Goal: Task Accomplishment & Management: Use online tool/utility

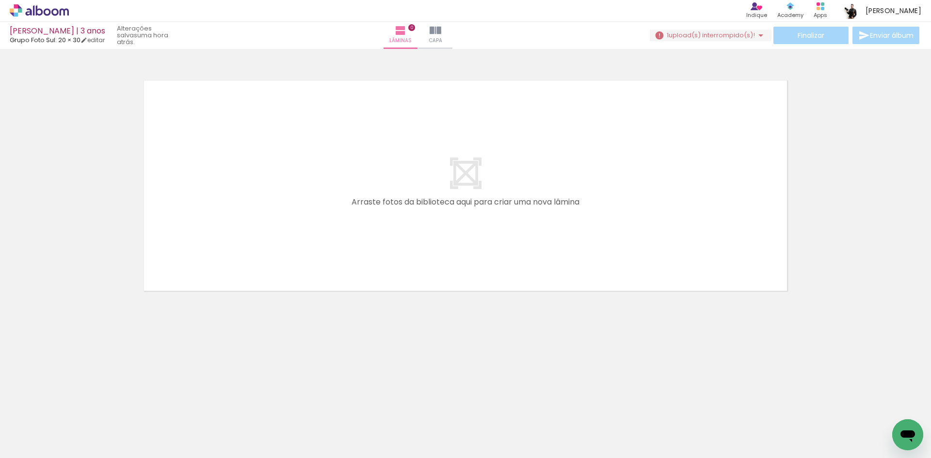
click at [716, 46] on div "Joaquim | 3 anos Grupo Foto Sul: 20 × 30 editar uma hora atrás. Lâminas 0 Capa …" at bounding box center [465, 24] width 931 height 49
click at [714, 33] on span "upload(s) interrompido(s)!" at bounding box center [711, 35] width 86 height 9
click at [0, 0] on slot "Buscar arquivos interrompidos" at bounding box center [0, 0] width 0 height 0
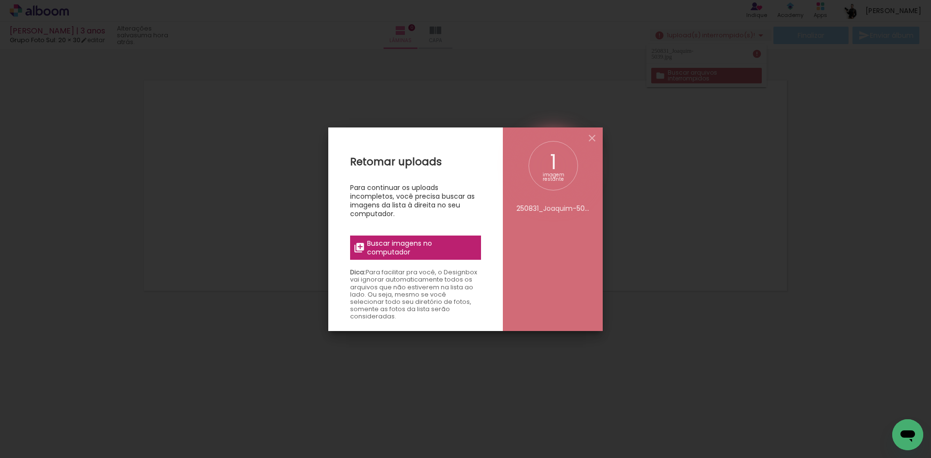
click at [423, 252] on span "Buscar imagens no computador" at bounding box center [421, 247] width 108 height 17
click at [0, 0] on input "file" at bounding box center [0, 0] width 0 height 0
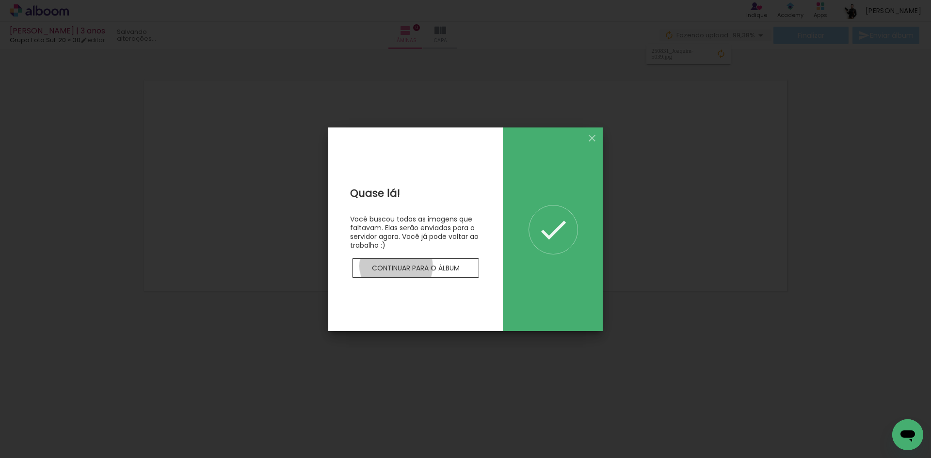
click at [0, 0] on slot "Continuar para o álbum" at bounding box center [0, 0] width 0 height 0
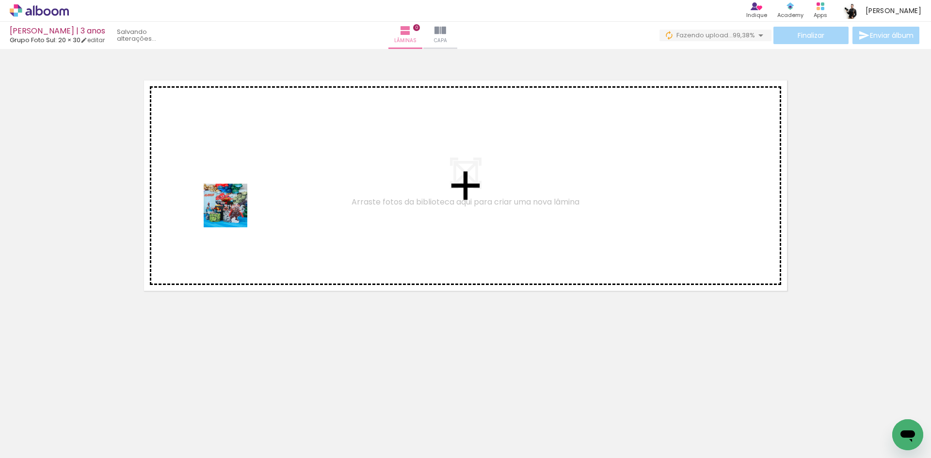
drag, startPoint x: 103, startPoint y: 423, endPoint x: 233, endPoint y: 213, distance: 246.8
click at [233, 213] on quentale-workspace at bounding box center [465, 229] width 931 height 458
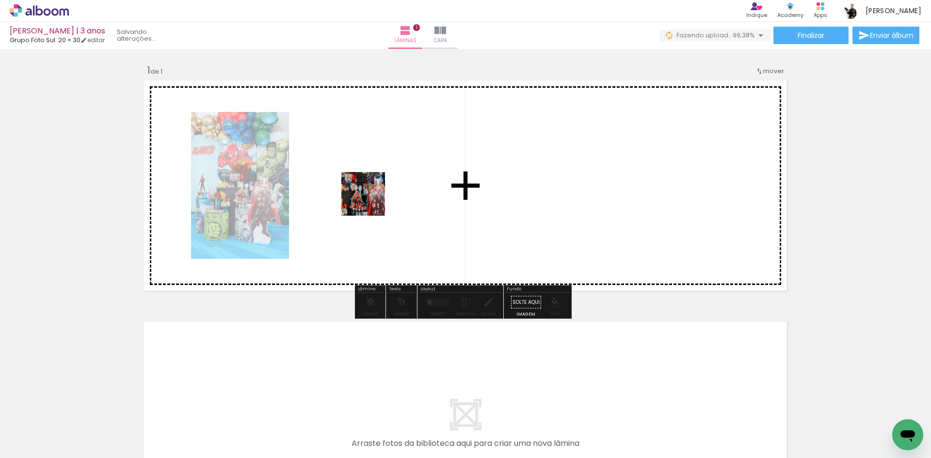
drag, startPoint x: 166, startPoint y: 418, endPoint x: 371, endPoint y: 200, distance: 299.7
click at [371, 200] on quentale-workspace at bounding box center [465, 229] width 931 height 458
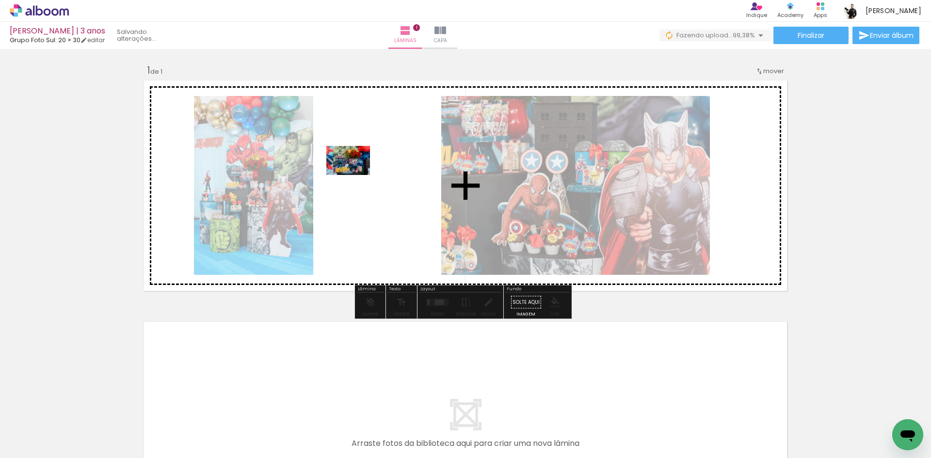
drag, startPoint x: 212, startPoint y: 431, endPoint x: 355, endPoint y: 175, distance: 293.8
click at [355, 175] on quentale-workspace at bounding box center [465, 229] width 931 height 458
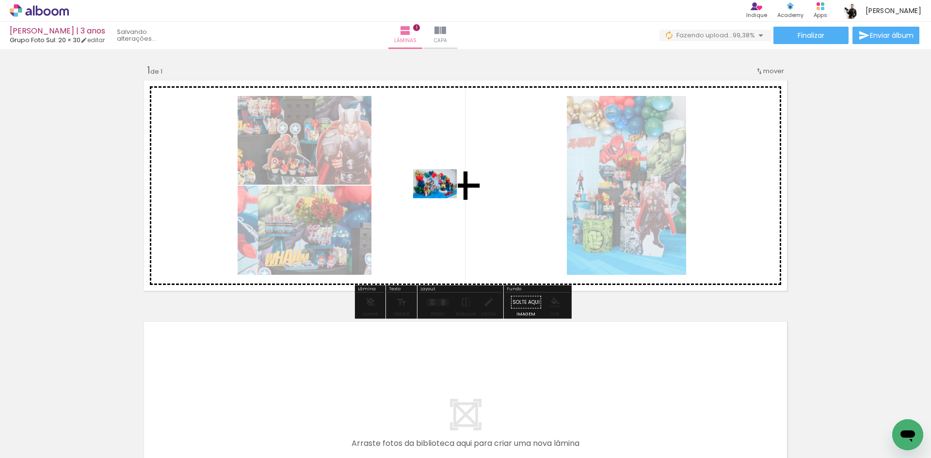
drag, startPoint x: 277, startPoint y: 431, endPoint x: 442, endPoint y: 198, distance: 285.4
click at [442, 198] on quentale-workspace at bounding box center [465, 229] width 931 height 458
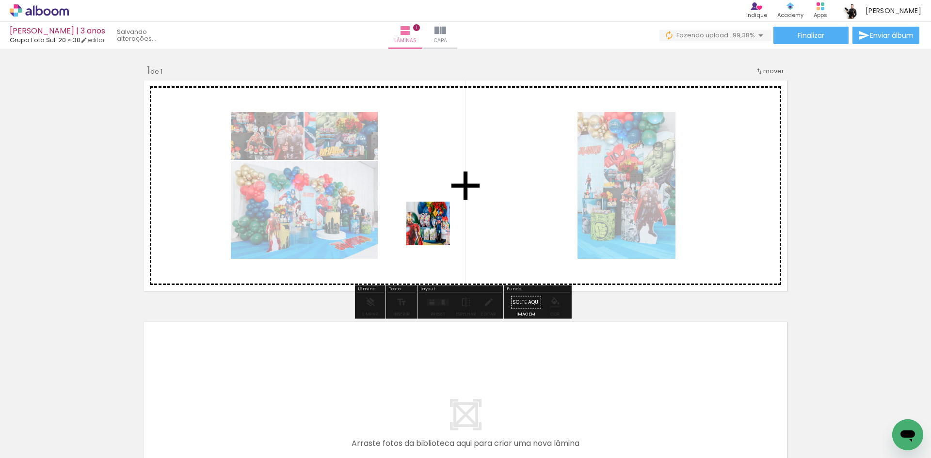
drag, startPoint x: 320, startPoint y: 429, endPoint x: 472, endPoint y: 181, distance: 290.7
click at [472, 181] on quentale-workspace at bounding box center [465, 229] width 931 height 458
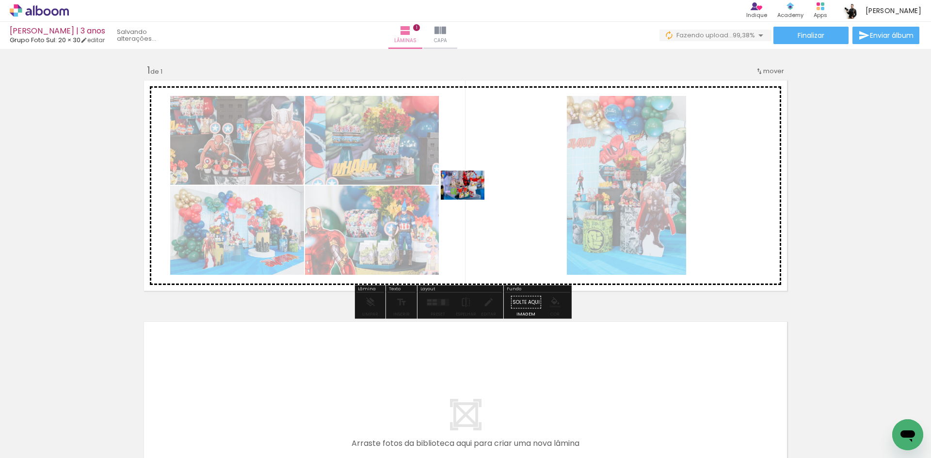
drag, startPoint x: 392, startPoint y: 377, endPoint x: 470, endPoint y: 200, distance: 193.8
click at [470, 200] on quentale-workspace at bounding box center [465, 229] width 931 height 458
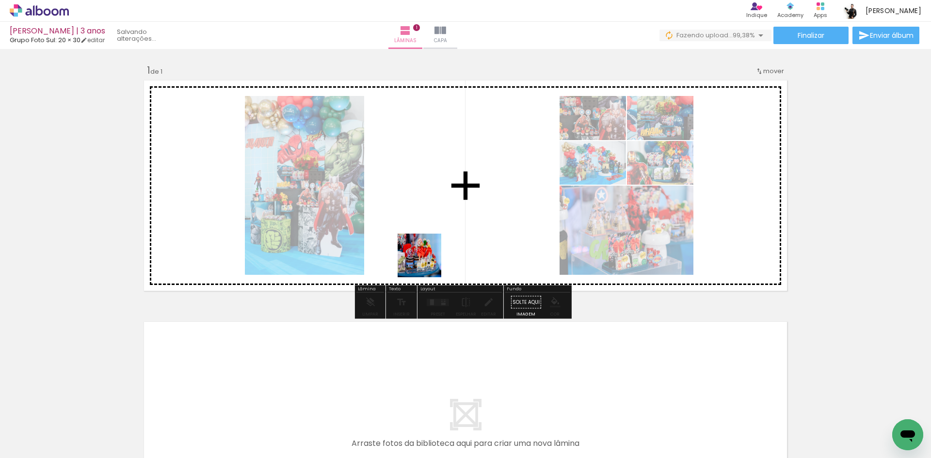
drag, startPoint x: 427, startPoint y: 432, endPoint x: 434, endPoint y: 225, distance: 207.1
click at [431, 200] on quentale-workspace at bounding box center [465, 229] width 931 height 458
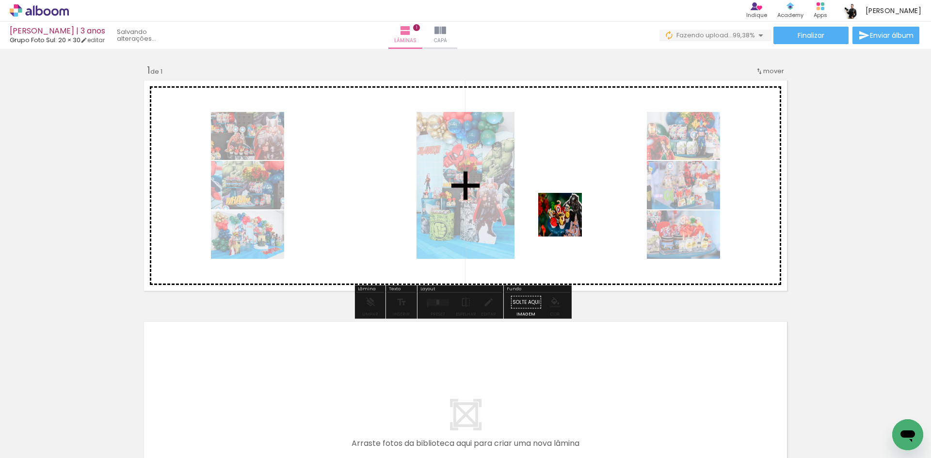
drag, startPoint x: 480, startPoint y: 437, endPoint x: 570, endPoint y: 212, distance: 242.1
click at [570, 212] on quentale-workspace at bounding box center [465, 229] width 931 height 458
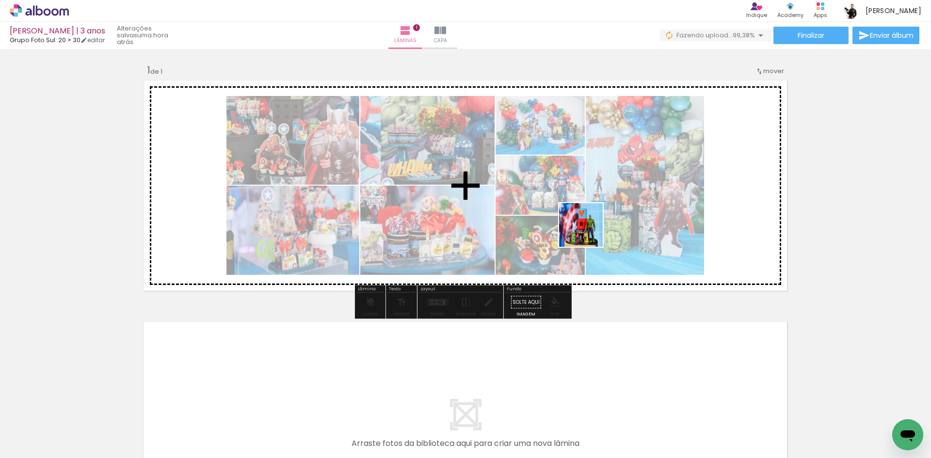
drag, startPoint x: 526, startPoint y: 428, endPoint x: 591, endPoint y: 227, distance: 210.8
click at [591, 227] on quentale-workspace at bounding box center [465, 229] width 931 height 458
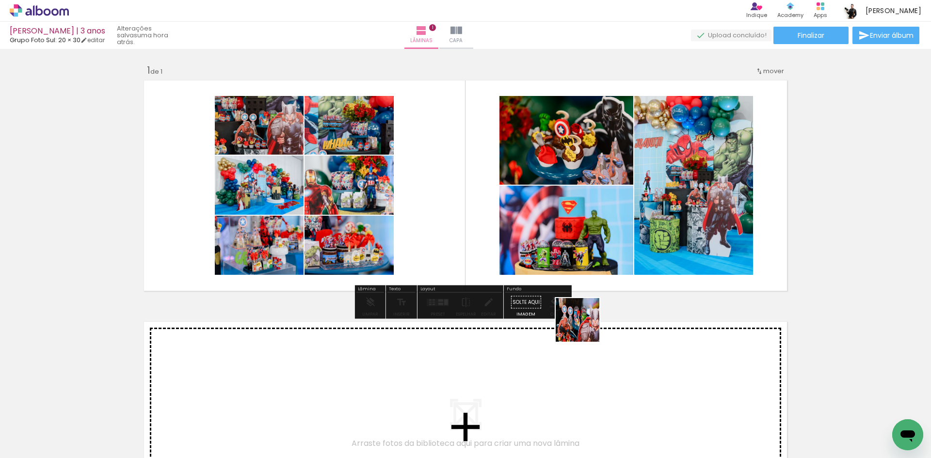
drag, startPoint x: 593, startPoint y: 431, endPoint x: 571, endPoint y: 215, distance: 217.8
click at [570, 205] on quentale-workspace at bounding box center [465, 229] width 931 height 458
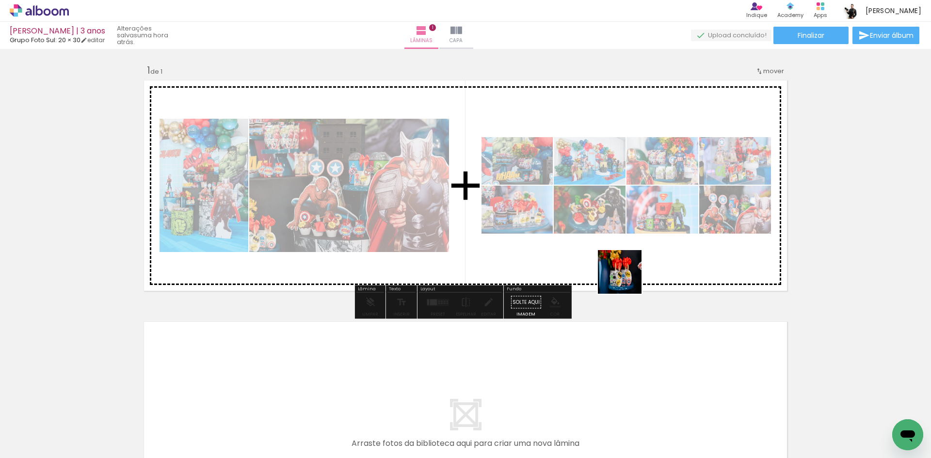
drag, startPoint x: 627, startPoint y: 279, endPoint x: 619, endPoint y: 183, distance: 96.3
click at [619, 183] on quentale-workspace at bounding box center [465, 229] width 931 height 458
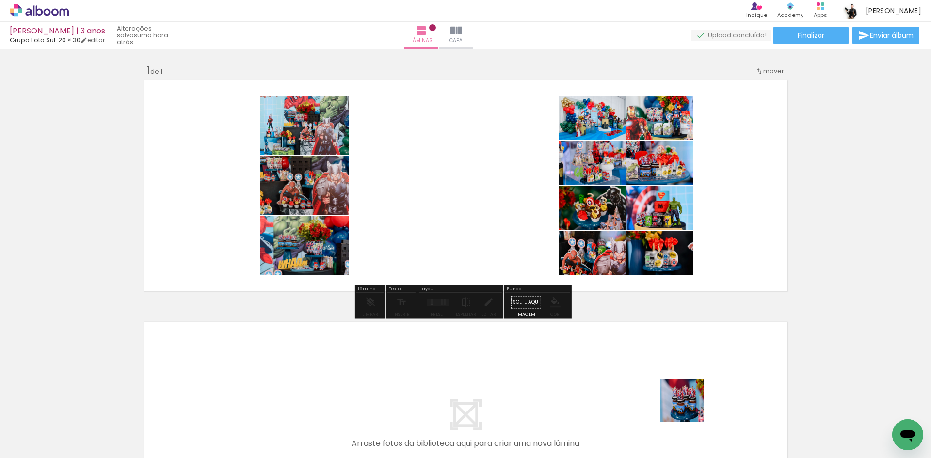
drag, startPoint x: 690, startPoint y: 432, endPoint x: 610, endPoint y: 186, distance: 258.4
click at [610, 186] on quentale-workspace at bounding box center [465, 229] width 931 height 458
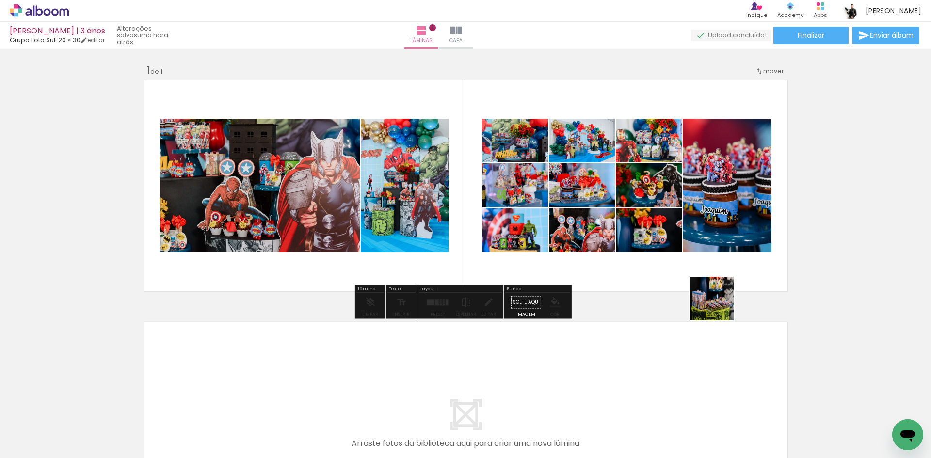
drag, startPoint x: 758, startPoint y: 435, endPoint x: 689, endPoint y: 237, distance: 209.9
click at [692, 237] on quentale-workspace at bounding box center [465, 229] width 931 height 458
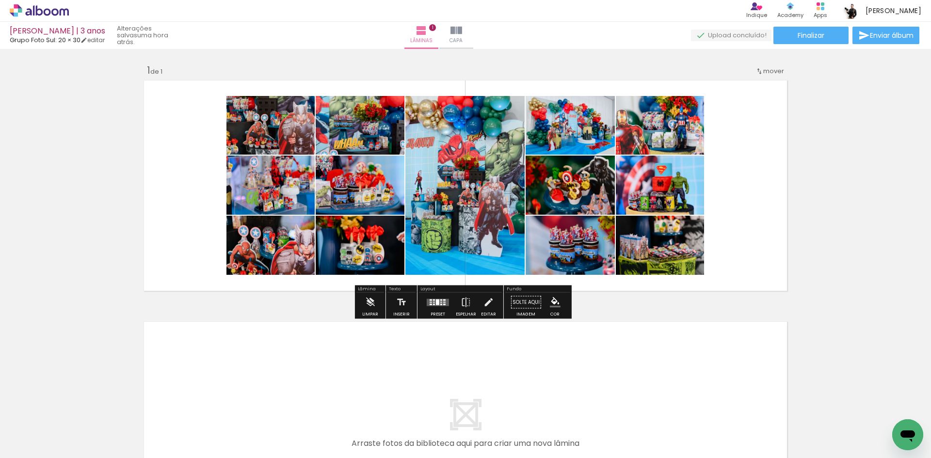
click at [439, 305] on quentale-layouter at bounding box center [438, 302] width 22 height 7
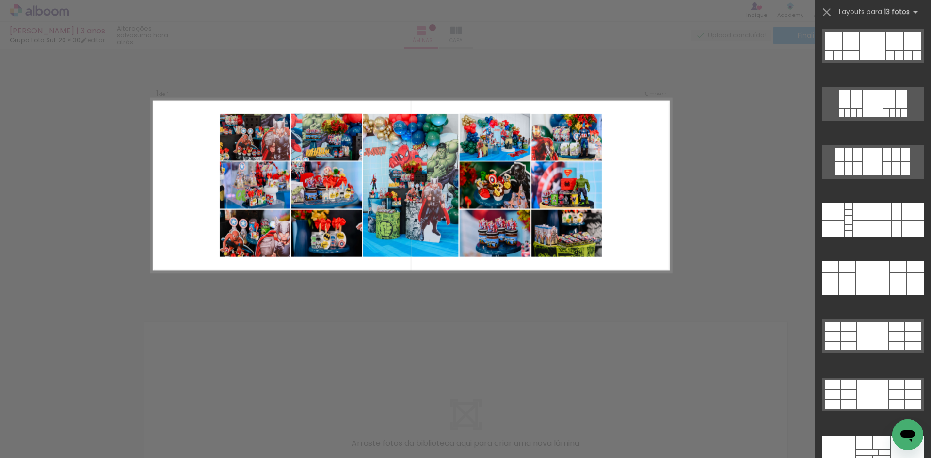
scroll to position [774, 0]
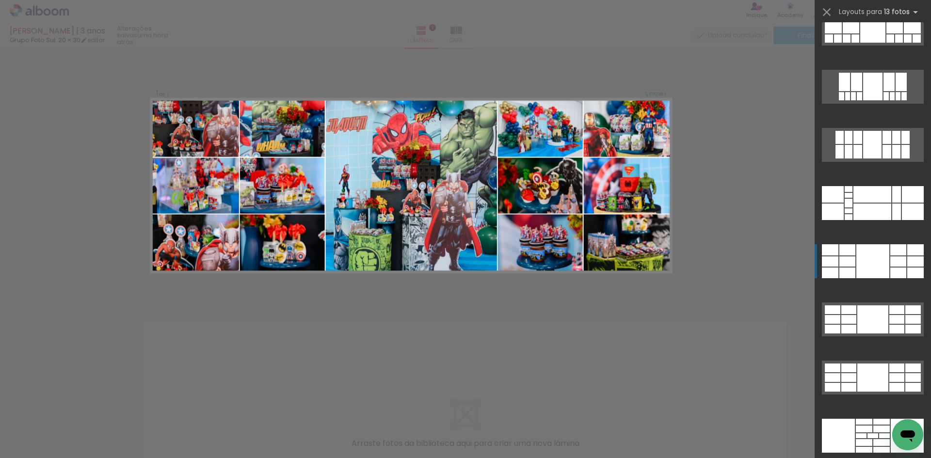
click at [861, 253] on div at bounding box center [872, 261] width 33 height 34
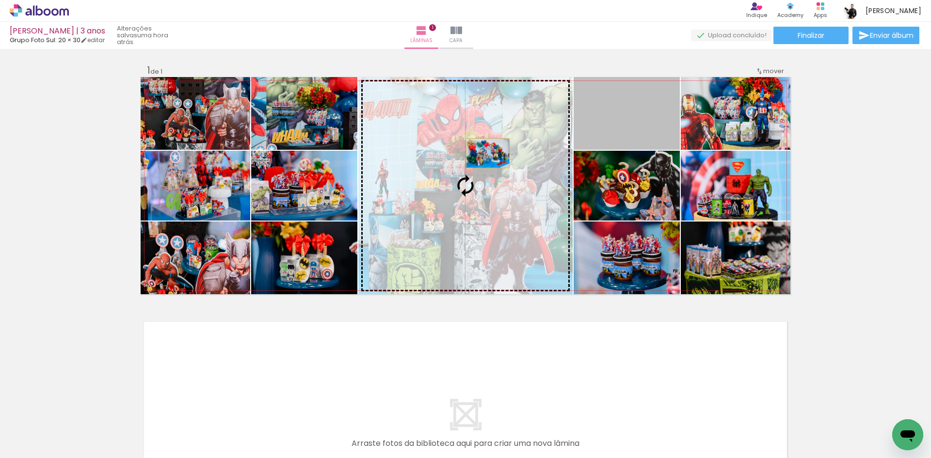
drag, startPoint x: 623, startPoint y: 117, endPoint x: 484, endPoint y: 153, distance: 143.8
click at [0, 0] on slot at bounding box center [0, 0] width 0 height 0
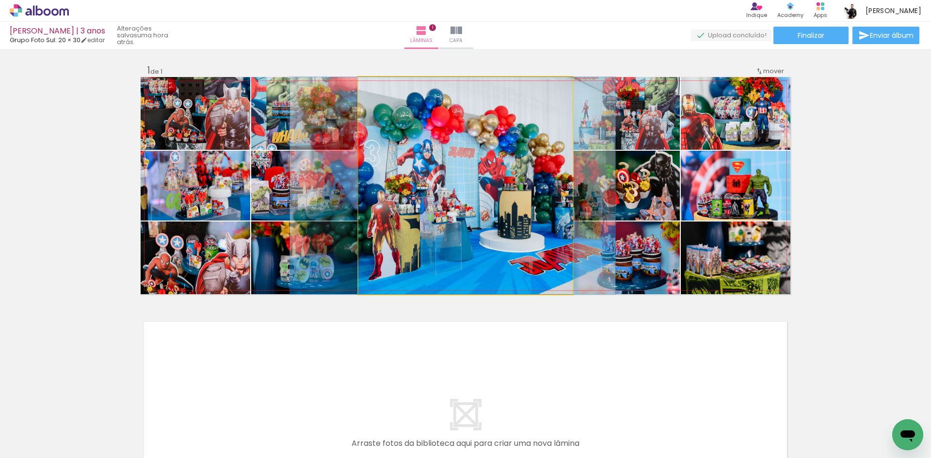
drag, startPoint x: 494, startPoint y: 148, endPoint x: 488, endPoint y: 141, distance: 9.6
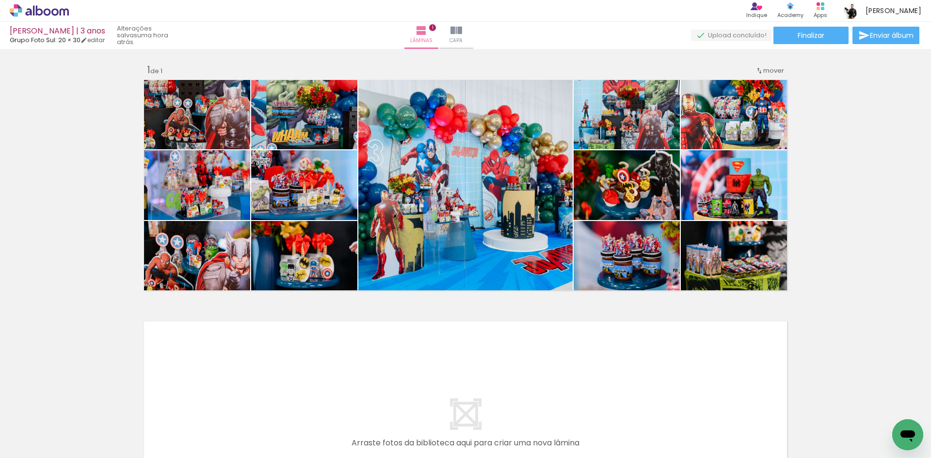
scroll to position [0, 0]
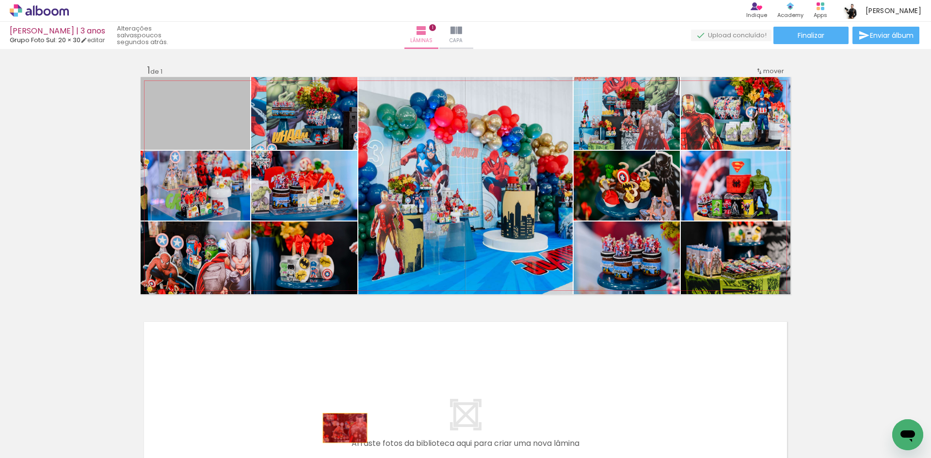
drag, startPoint x: 255, startPoint y: 305, endPoint x: 341, endPoint y: 428, distance: 149.9
click at [341, 428] on quentale-workspace at bounding box center [465, 229] width 931 height 458
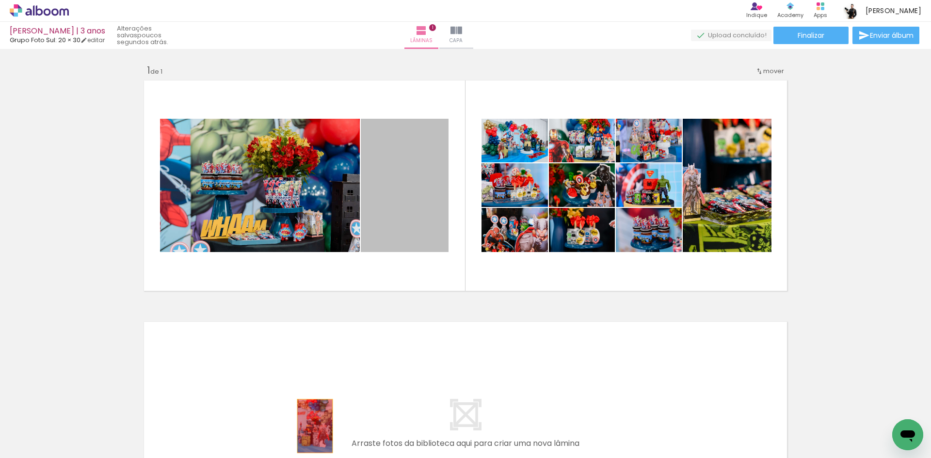
drag, startPoint x: 414, startPoint y: 234, endPoint x: 311, endPoint y: 426, distance: 218.4
click at [311, 426] on quentale-workspace at bounding box center [465, 229] width 931 height 458
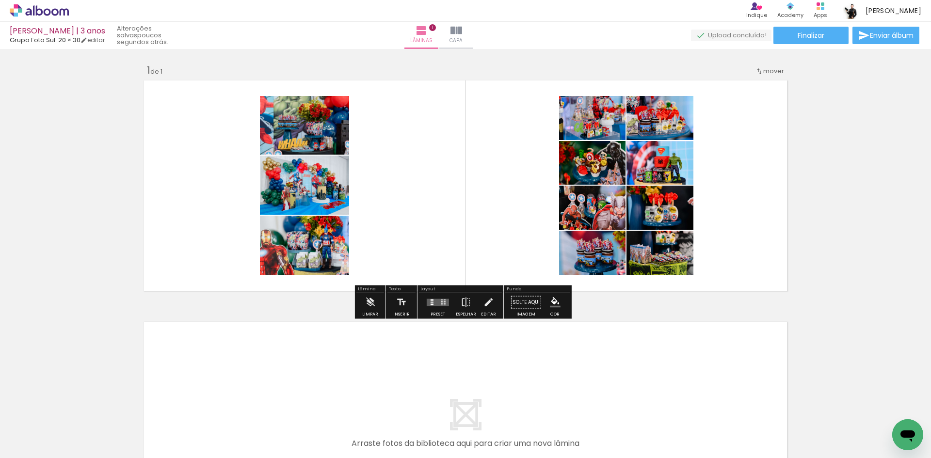
click at [432, 301] on quentale-layouter at bounding box center [438, 302] width 22 height 7
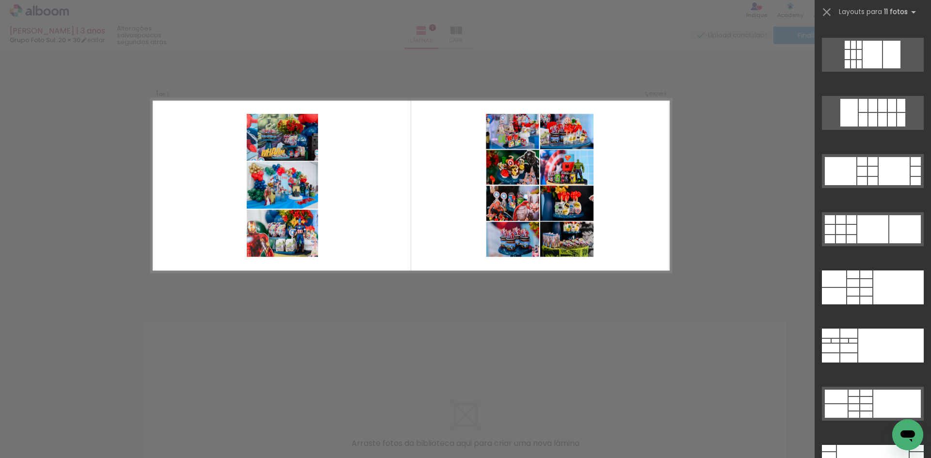
scroll to position [2031, 0]
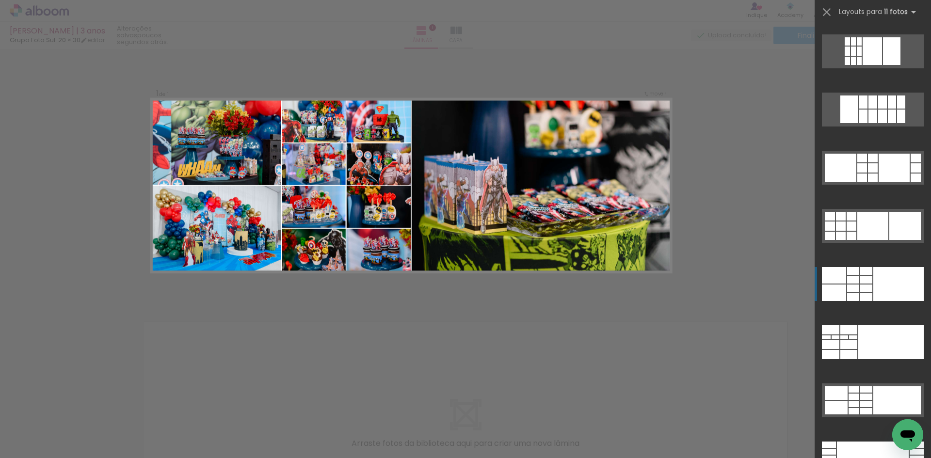
click at [860, 281] on div at bounding box center [866, 280] width 12 height 8
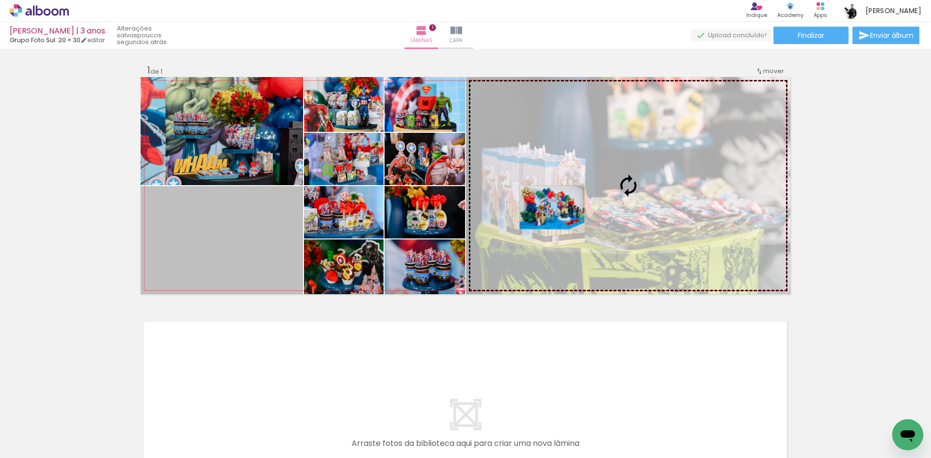
drag, startPoint x: 218, startPoint y: 251, endPoint x: 548, endPoint y: 207, distance: 332.9
click at [0, 0] on slot at bounding box center [0, 0] width 0 height 0
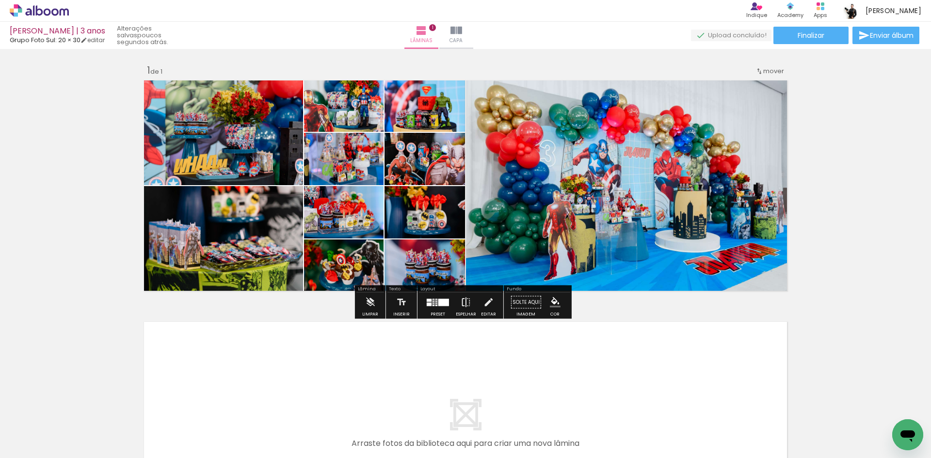
click at [464, 300] on iron-icon at bounding box center [465, 302] width 11 height 19
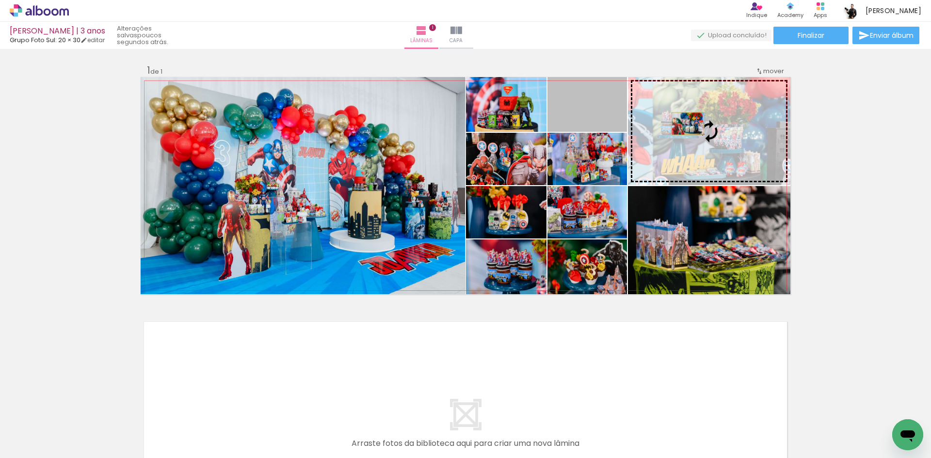
drag, startPoint x: 603, startPoint y: 117, endPoint x: 684, endPoint y: 124, distance: 81.2
click at [0, 0] on slot at bounding box center [0, 0] width 0 height 0
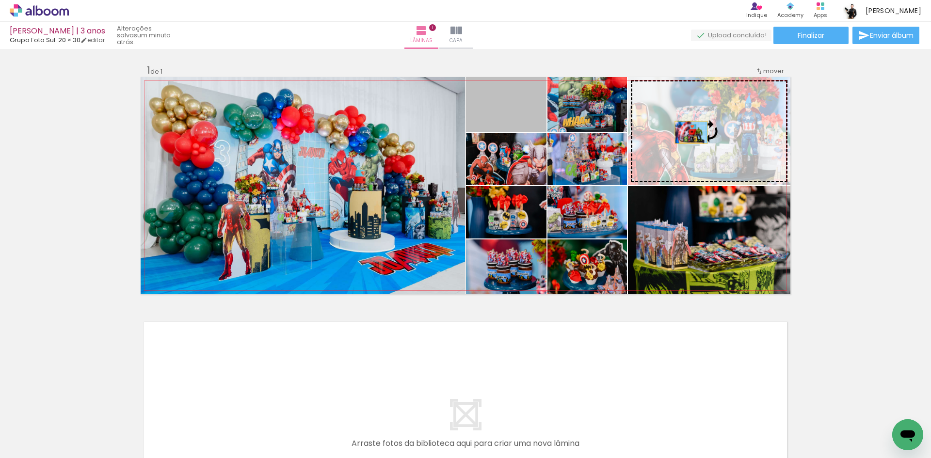
drag, startPoint x: 510, startPoint y: 126, endPoint x: 688, endPoint y: 132, distance: 177.5
click at [0, 0] on slot at bounding box center [0, 0] width 0 height 0
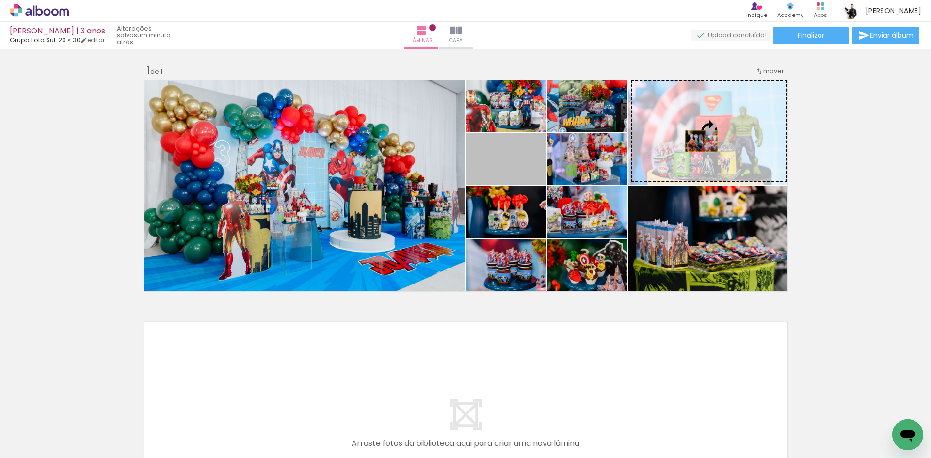
drag, startPoint x: 510, startPoint y: 172, endPoint x: 698, endPoint y: 141, distance: 190.1
click at [0, 0] on slot at bounding box center [0, 0] width 0 height 0
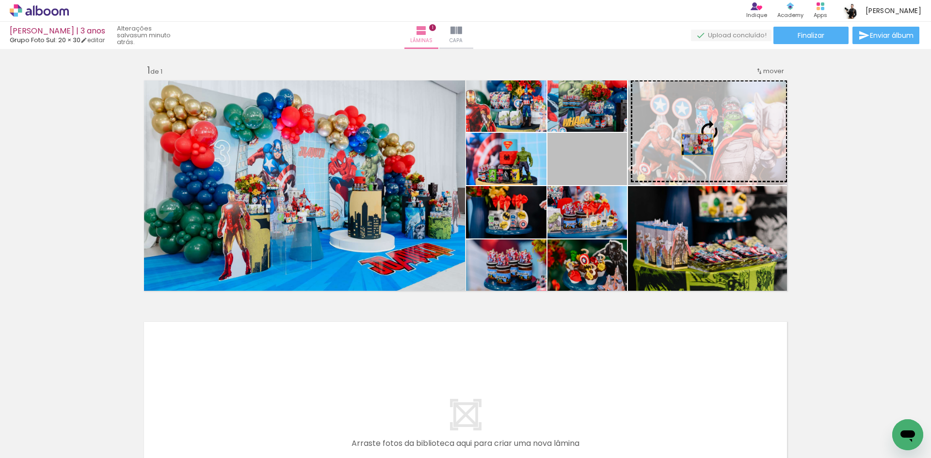
drag, startPoint x: 585, startPoint y: 174, endPoint x: 694, endPoint y: 144, distance: 112.9
click at [0, 0] on slot at bounding box center [0, 0] width 0 height 0
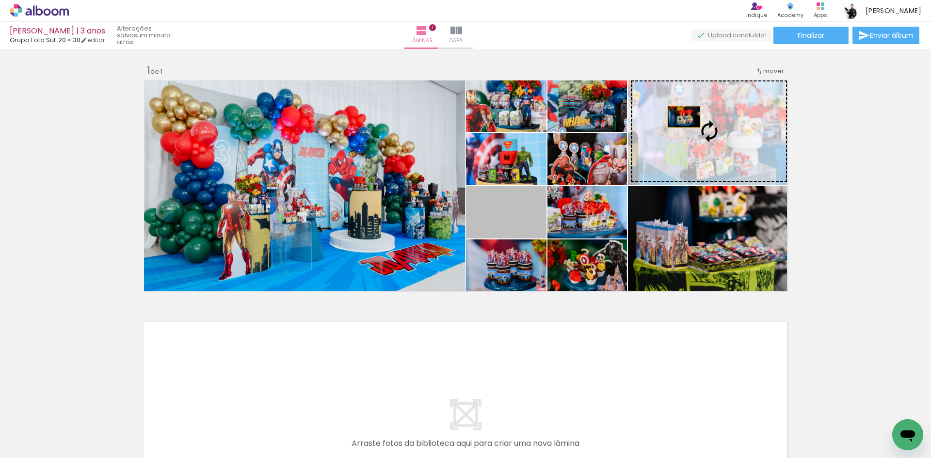
drag, startPoint x: 505, startPoint y: 225, endPoint x: 680, endPoint y: 117, distance: 206.1
click at [0, 0] on slot at bounding box center [0, 0] width 0 height 0
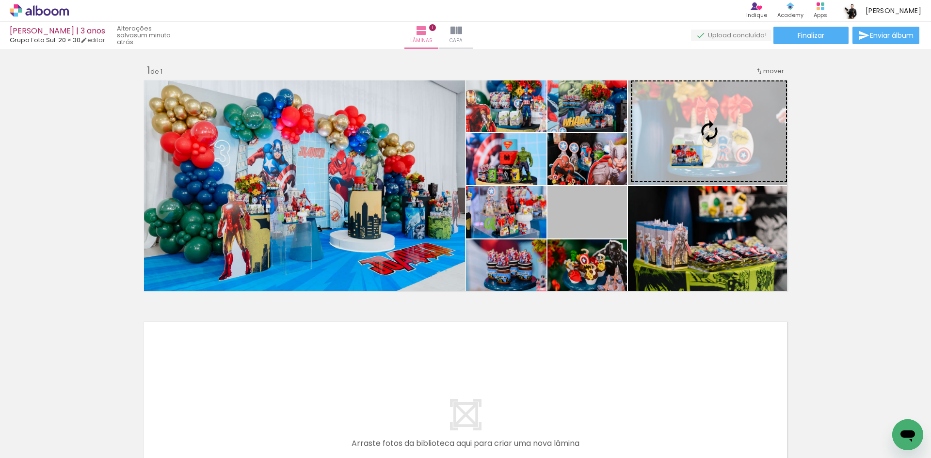
drag, startPoint x: 599, startPoint y: 218, endPoint x: 683, endPoint y: 156, distance: 105.4
click at [0, 0] on slot at bounding box center [0, 0] width 0 height 0
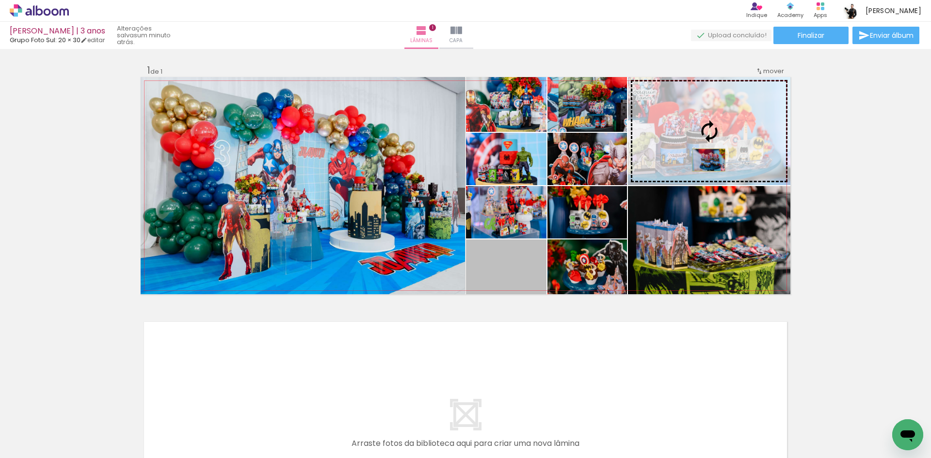
drag, startPoint x: 520, startPoint y: 277, endPoint x: 705, endPoint y: 160, distance: 218.5
click at [0, 0] on slot at bounding box center [0, 0] width 0 height 0
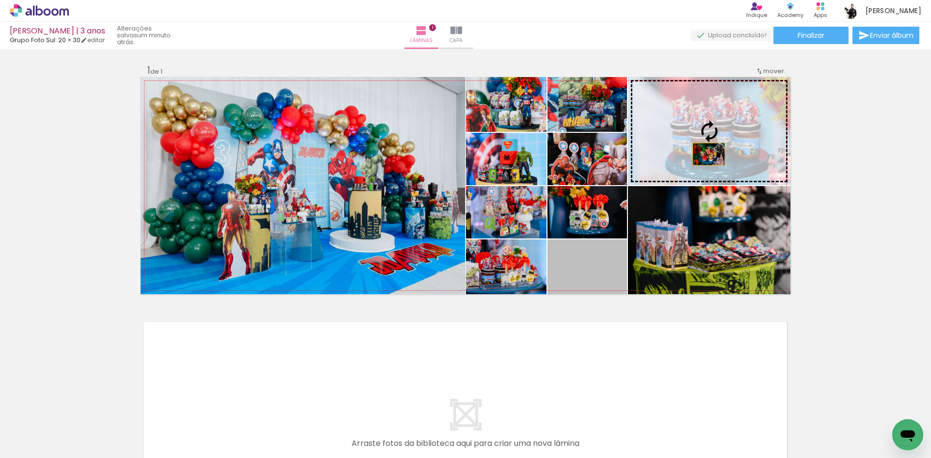
drag, startPoint x: 597, startPoint y: 271, endPoint x: 706, endPoint y: 153, distance: 161.2
click at [0, 0] on slot at bounding box center [0, 0] width 0 height 0
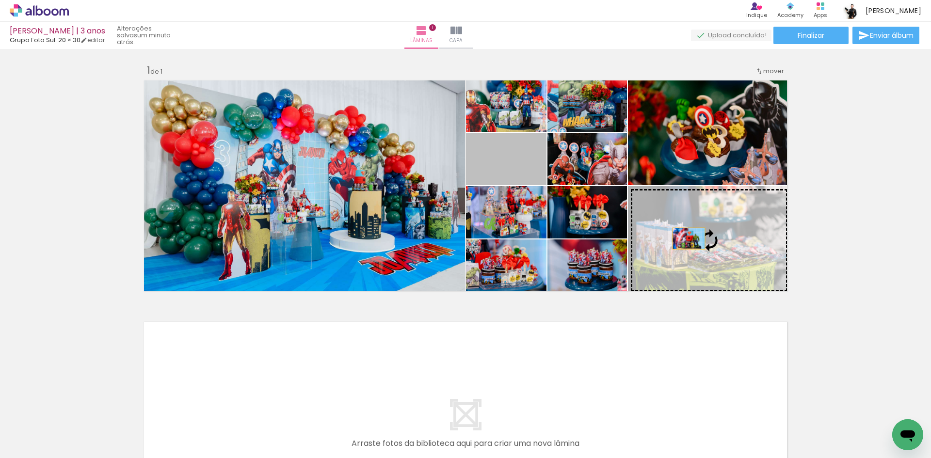
drag, startPoint x: 518, startPoint y: 175, endPoint x: 685, endPoint y: 238, distance: 178.7
click at [0, 0] on slot at bounding box center [0, 0] width 0 height 0
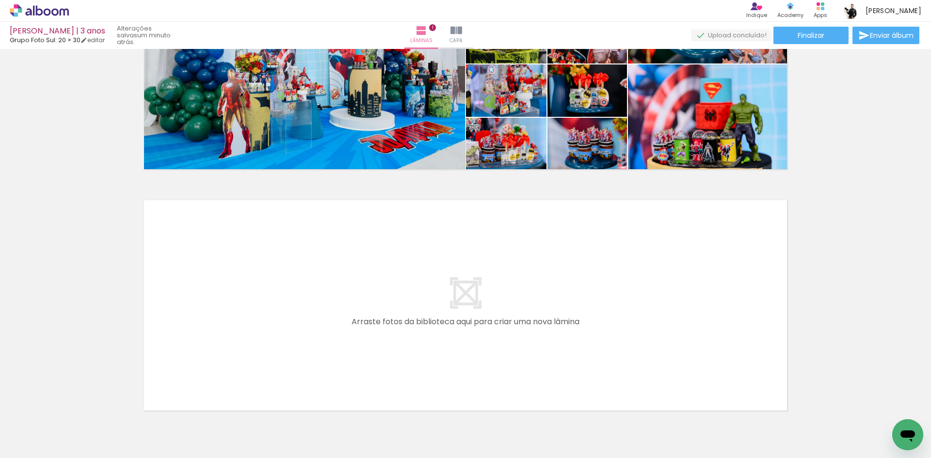
scroll to position [160, 0]
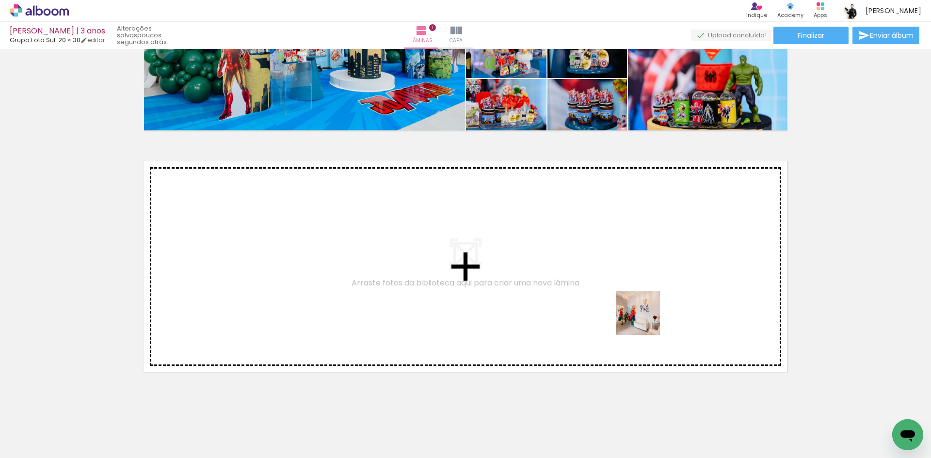
drag, startPoint x: 655, startPoint y: 326, endPoint x: 643, endPoint y: 319, distance: 13.2
click at [643, 319] on quentale-workspace at bounding box center [465, 229] width 931 height 458
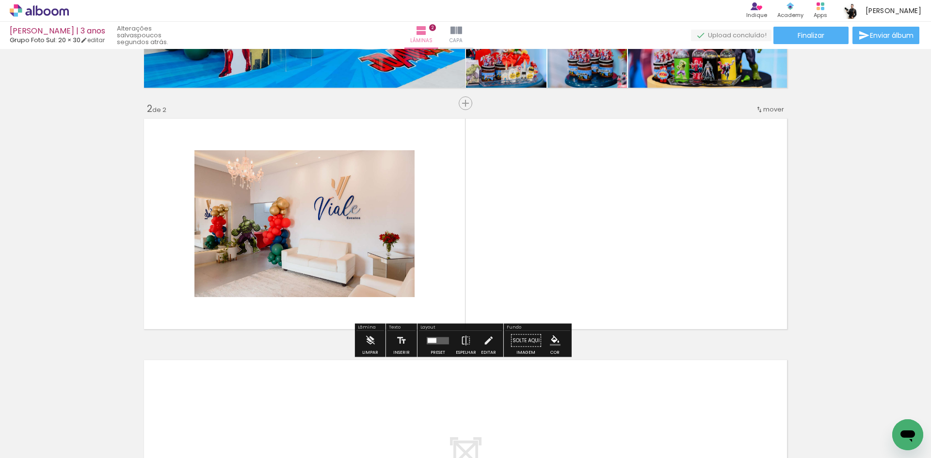
scroll to position [204, 0]
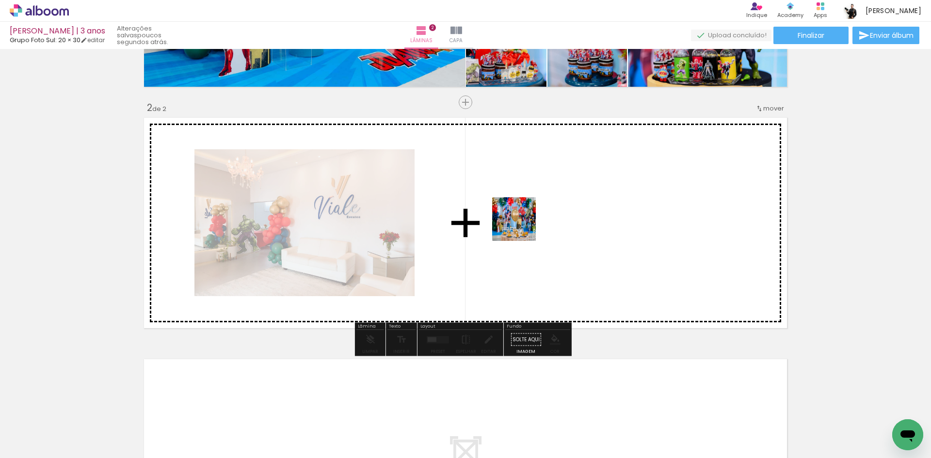
drag, startPoint x: 521, startPoint y: 253, endPoint x: 521, endPoint y: 226, distance: 26.7
click at [521, 226] on quentale-workspace at bounding box center [465, 229] width 931 height 458
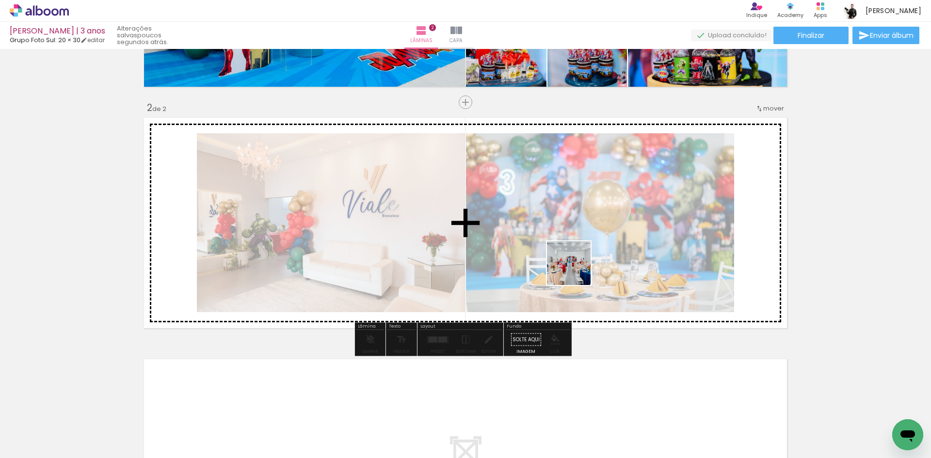
drag, startPoint x: 578, startPoint y: 388, endPoint x: 576, endPoint y: 261, distance: 127.5
click at [576, 261] on quentale-workspace at bounding box center [465, 229] width 931 height 458
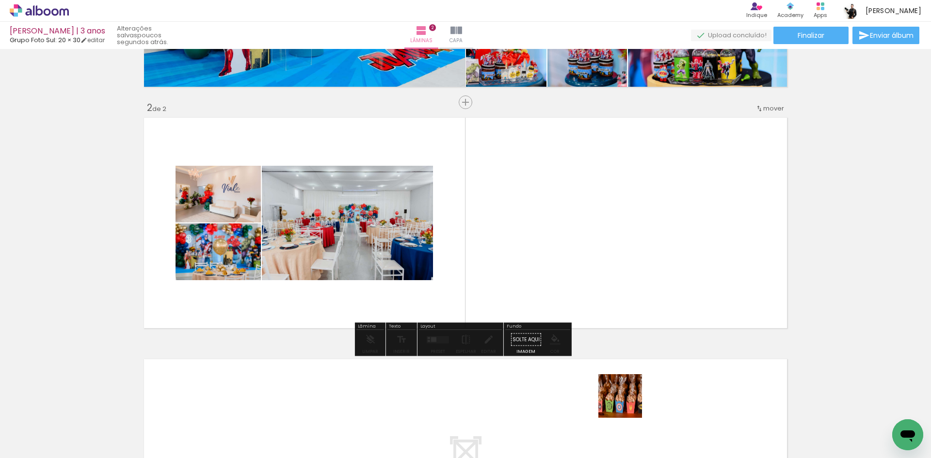
drag, startPoint x: 629, startPoint y: 425, endPoint x: 610, endPoint y: 249, distance: 176.4
click at [610, 249] on quentale-workspace at bounding box center [465, 229] width 931 height 458
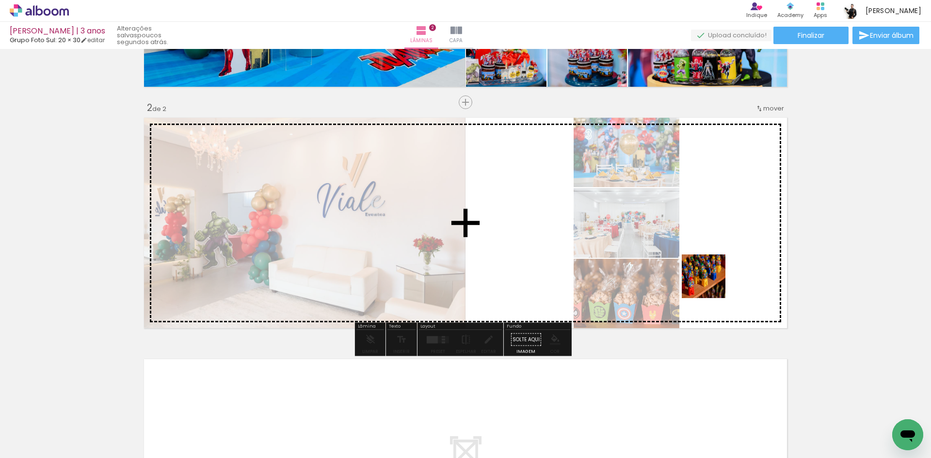
drag, startPoint x: 691, startPoint y: 422, endPoint x: 713, endPoint y: 255, distance: 168.7
click at [713, 255] on quentale-workspace at bounding box center [465, 229] width 931 height 458
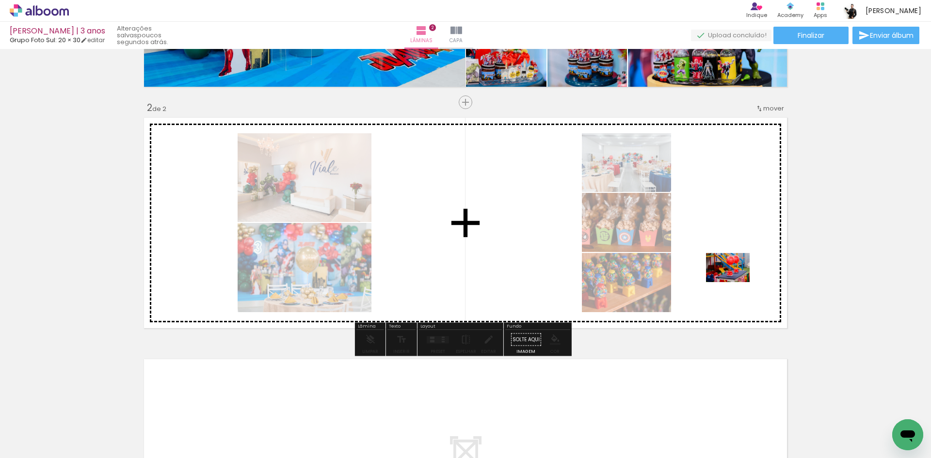
drag, startPoint x: 844, startPoint y: 426, endPoint x: 735, endPoint y: 282, distance: 180.5
click at [735, 282] on quentale-workspace at bounding box center [465, 229] width 931 height 458
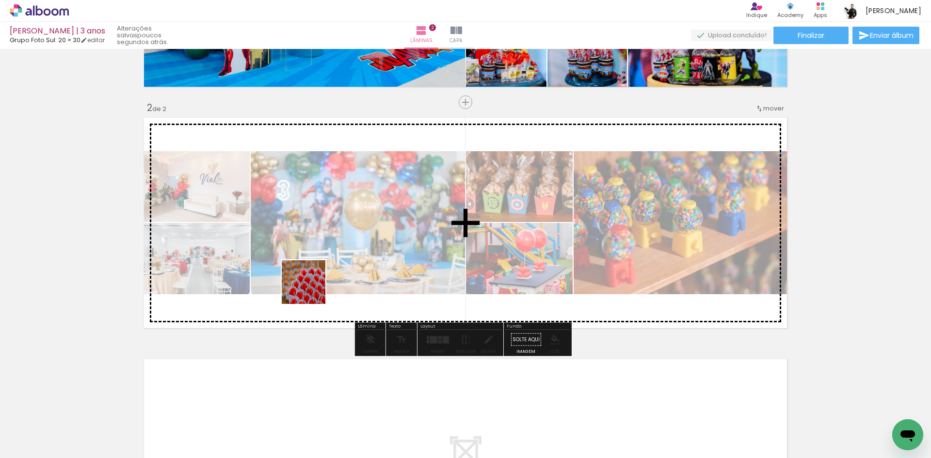
drag, startPoint x: 311, startPoint y: 289, endPoint x: 325, endPoint y: 265, distance: 28.3
click at [322, 241] on quentale-workspace at bounding box center [465, 229] width 931 height 458
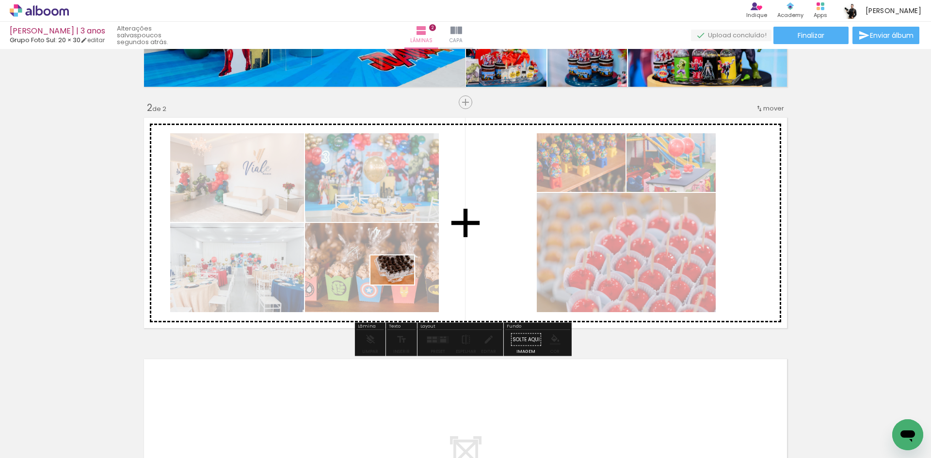
drag, startPoint x: 358, startPoint y: 433, endPoint x: 400, endPoint y: 283, distance: 156.1
click at [400, 283] on quentale-workspace at bounding box center [465, 229] width 931 height 458
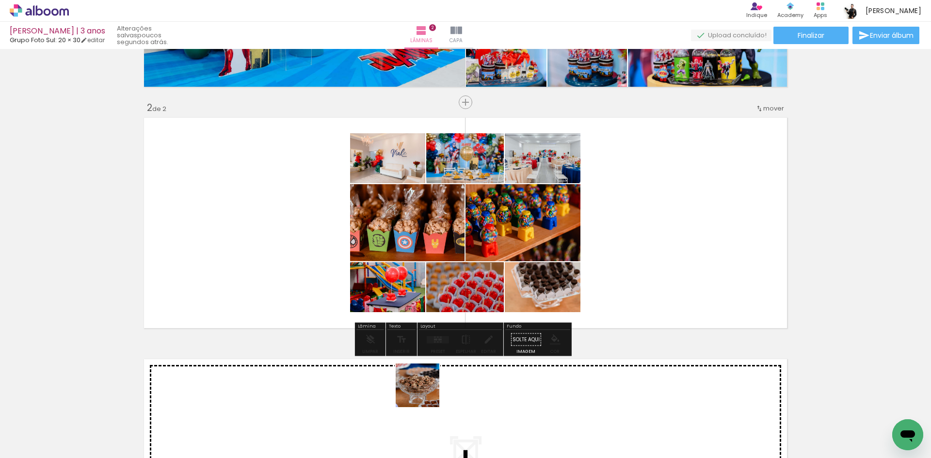
drag, startPoint x: 412, startPoint y: 435, endPoint x: 446, endPoint y: 262, distance: 176.3
click at [446, 262] on quentale-workspace at bounding box center [465, 229] width 931 height 458
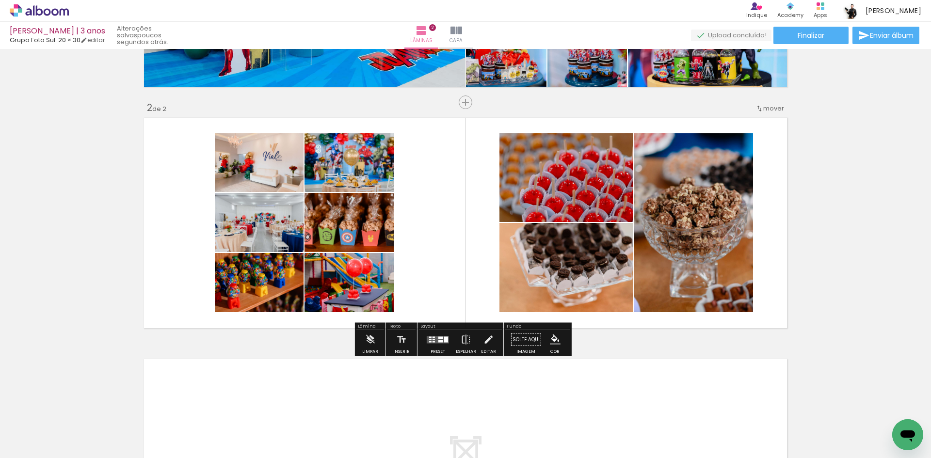
drag, startPoint x: 459, startPoint y: 435, endPoint x: 449, endPoint y: 226, distance: 208.7
click at [449, 226] on quentale-workspace at bounding box center [465, 229] width 931 height 458
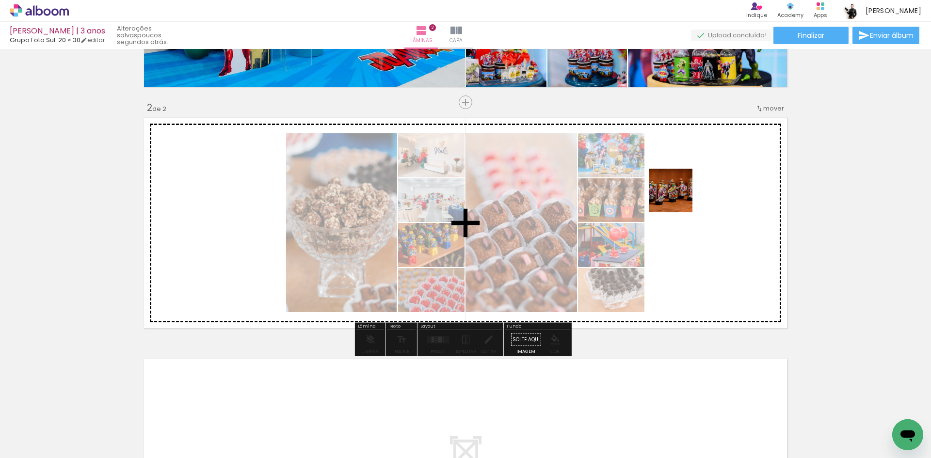
drag, startPoint x: 745, startPoint y: 428, endPoint x: 678, endPoint y: 198, distance: 239.4
click at [678, 198] on quentale-workspace at bounding box center [465, 229] width 931 height 458
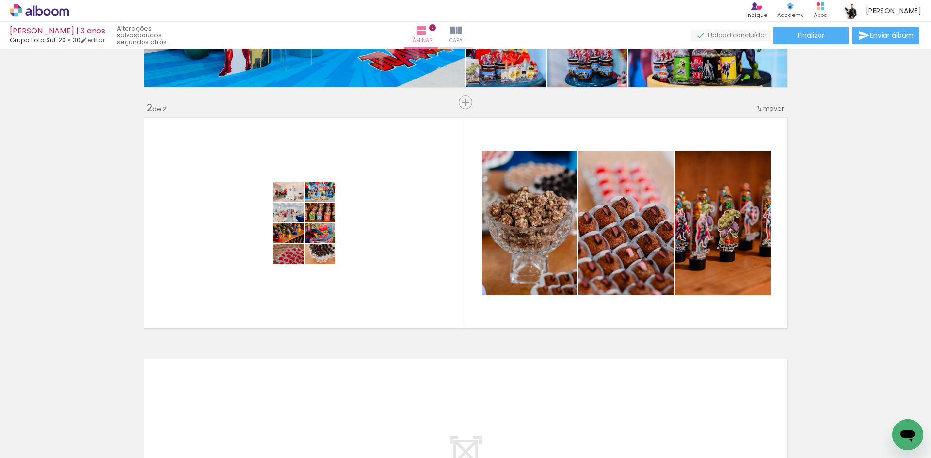
scroll to position [0, 3571]
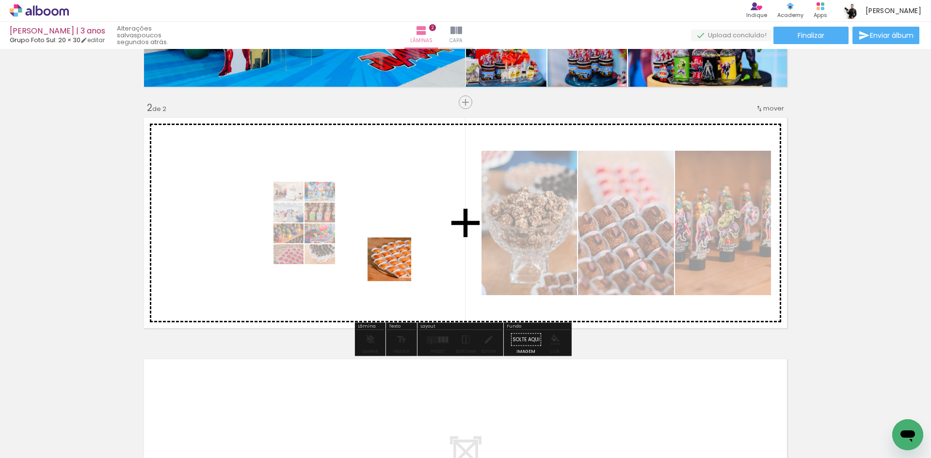
drag, startPoint x: 428, startPoint y: 423, endPoint x: 396, endPoint y: 267, distance: 159.1
click at [396, 267] on quentale-workspace at bounding box center [465, 229] width 931 height 458
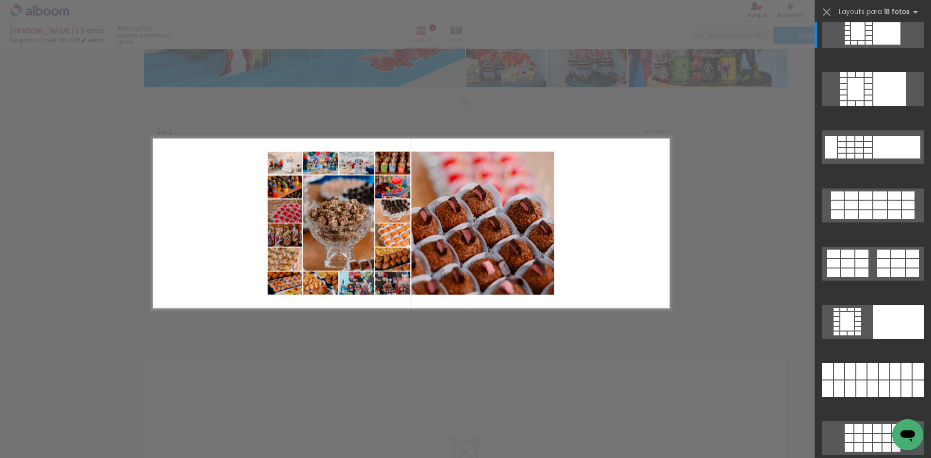
scroll to position [12, 0]
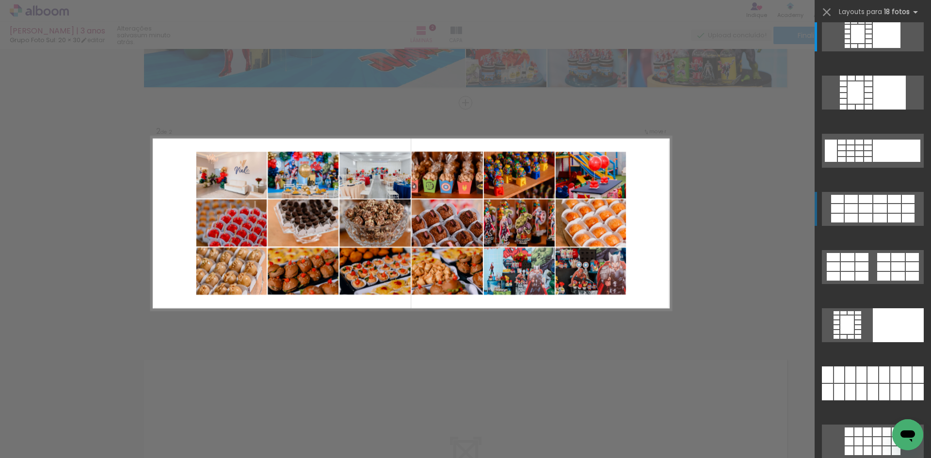
click at [854, 211] on div at bounding box center [850, 208] width 13 height 9
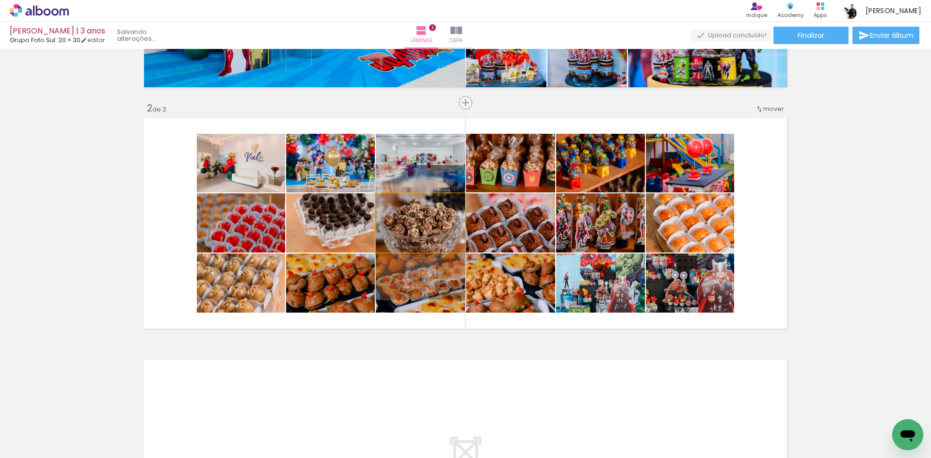
drag, startPoint x: 446, startPoint y: 220, endPoint x: 443, endPoint y: 230, distance: 10.6
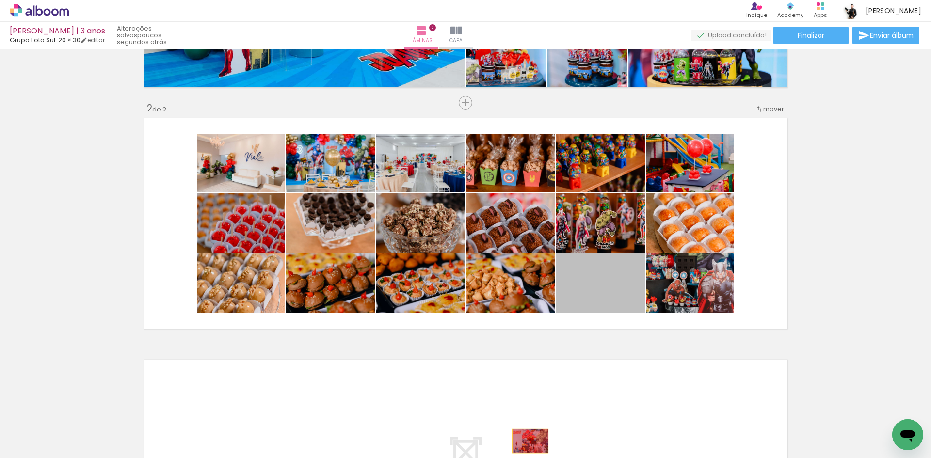
drag, startPoint x: 575, startPoint y: 355, endPoint x: 526, endPoint y: 441, distance: 98.8
click at [526, 441] on quentale-workspace at bounding box center [465, 229] width 931 height 458
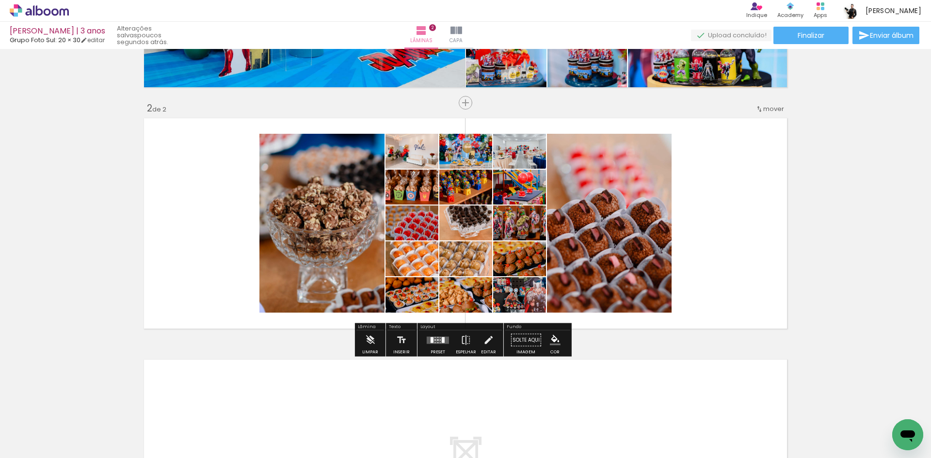
click at [442, 338] on div at bounding box center [443, 340] width 3 height 6
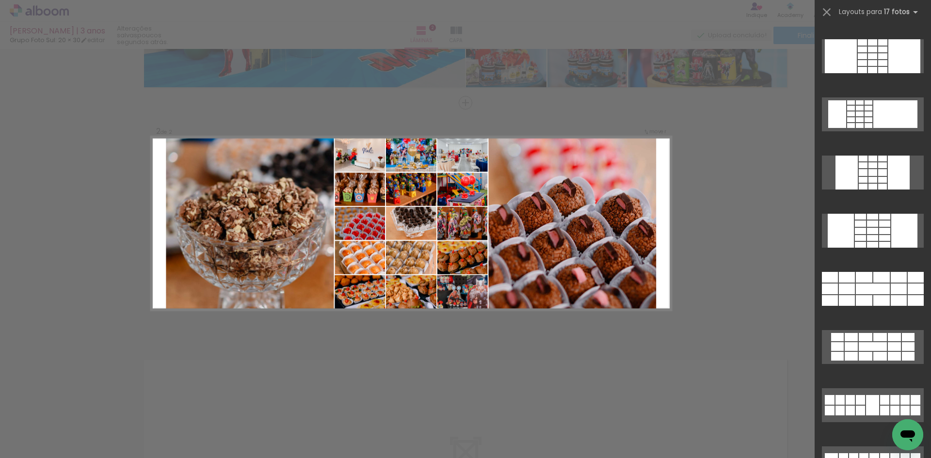
scroll to position [205, 0]
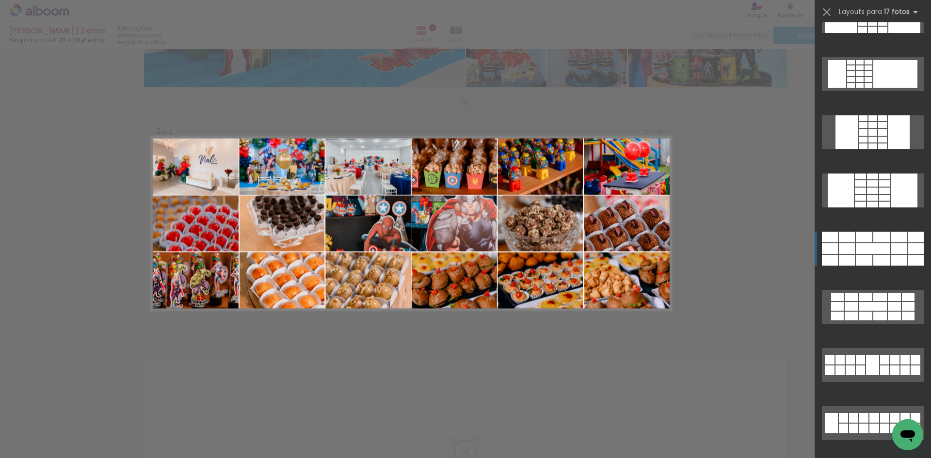
click at [867, 246] on div at bounding box center [873, 248] width 34 height 11
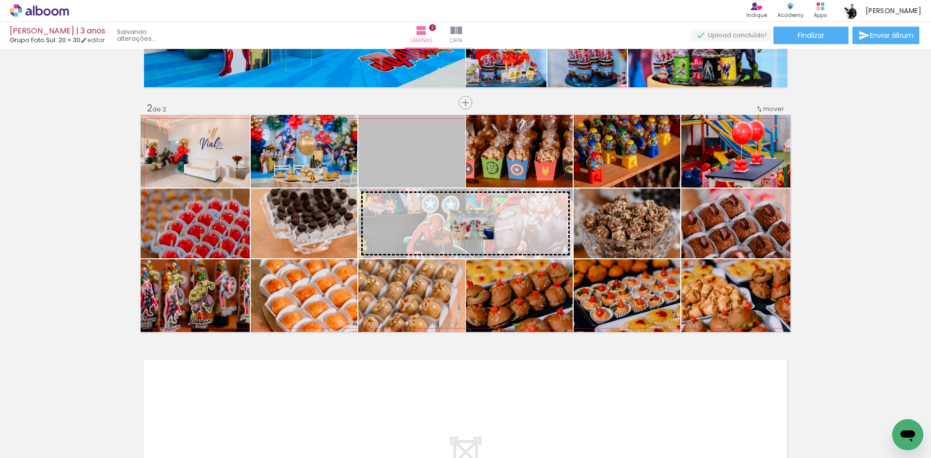
drag, startPoint x: 439, startPoint y: 163, endPoint x: 468, endPoint y: 225, distance: 68.5
click at [0, 0] on slot at bounding box center [0, 0] width 0 height 0
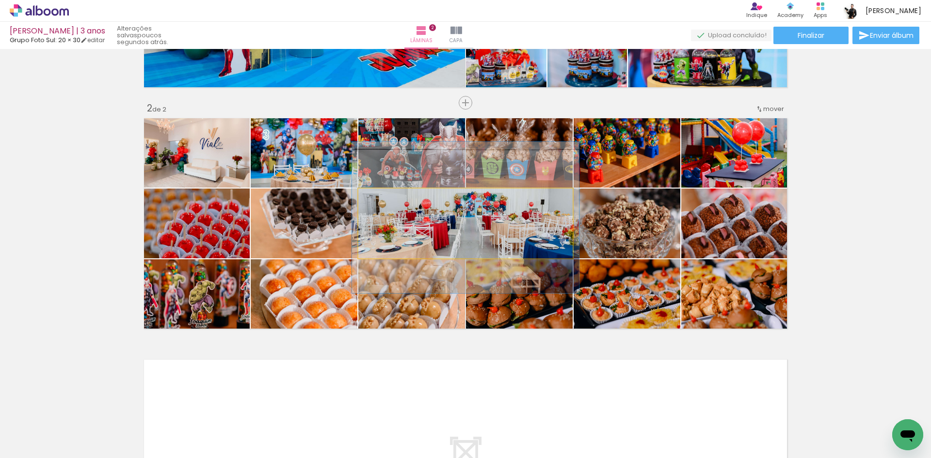
type paper-slider "106"
click at [380, 199] on div at bounding box center [383, 198] width 9 height 9
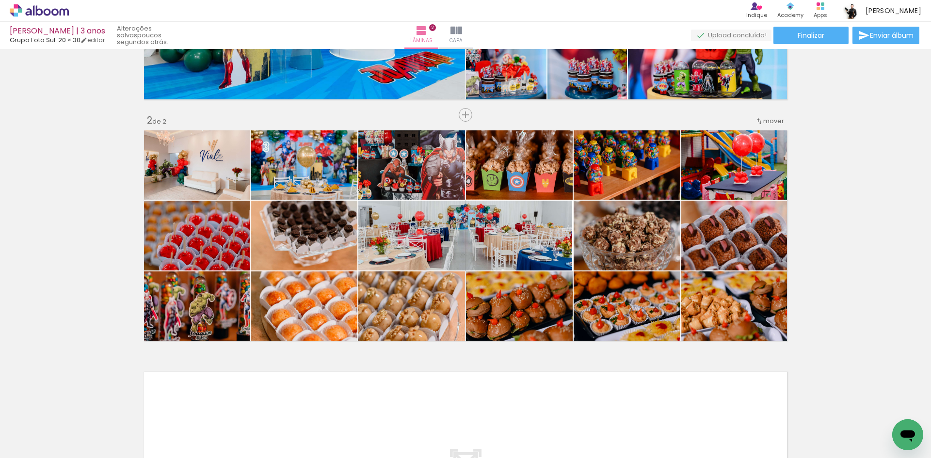
scroll to position [189, 0]
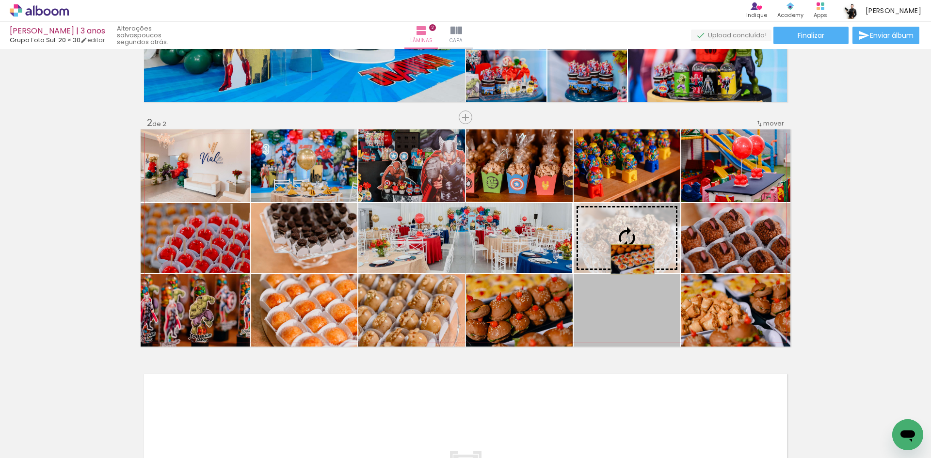
drag, startPoint x: 629, startPoint y: 318, endPoint x: 629, endPoint y: 259, distance: 58.7
click at [0, 0] on slot at bounding box center [0, 0] width 0 height 0
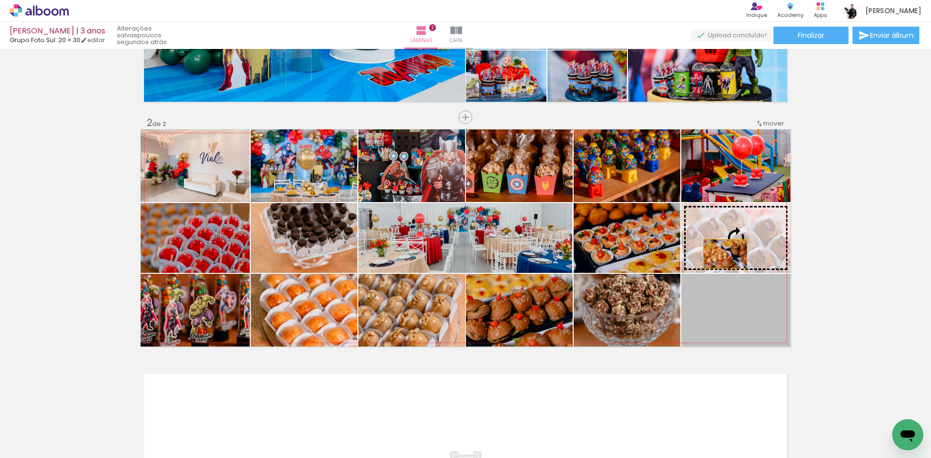
drag, startPoint x: 727, startPoint y: 318, endPoint x: 721, endPoint y: 254, distance: 64.7
click at [0, 0] on slot at bounding box center [0, 0] width 0 height 0
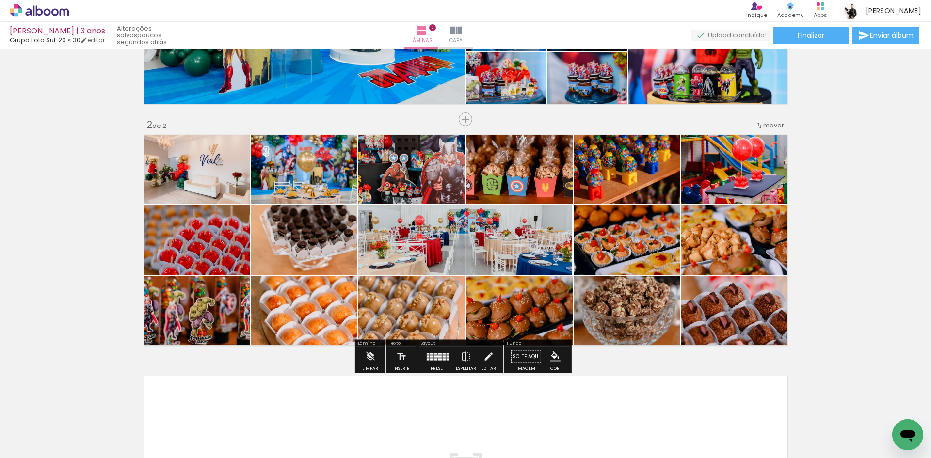
scroll to position [187, 0]
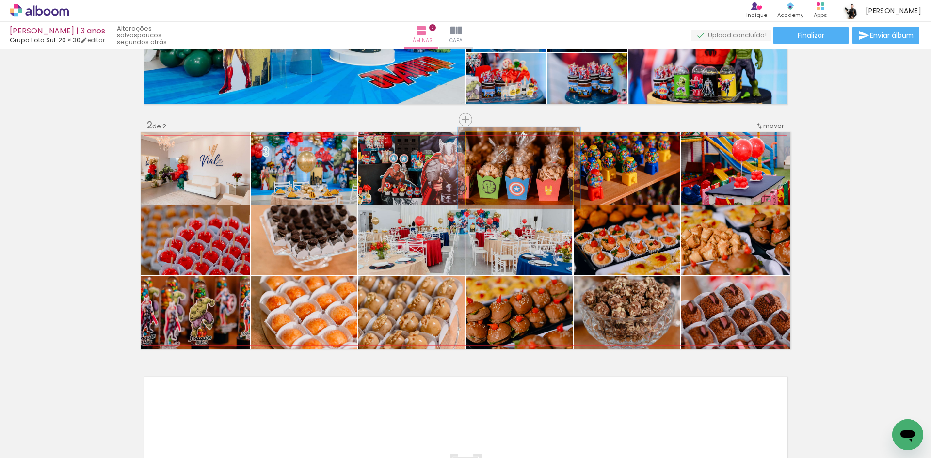
click at [492, 143] on div at bounding box center [493, 142] width 16 height 16
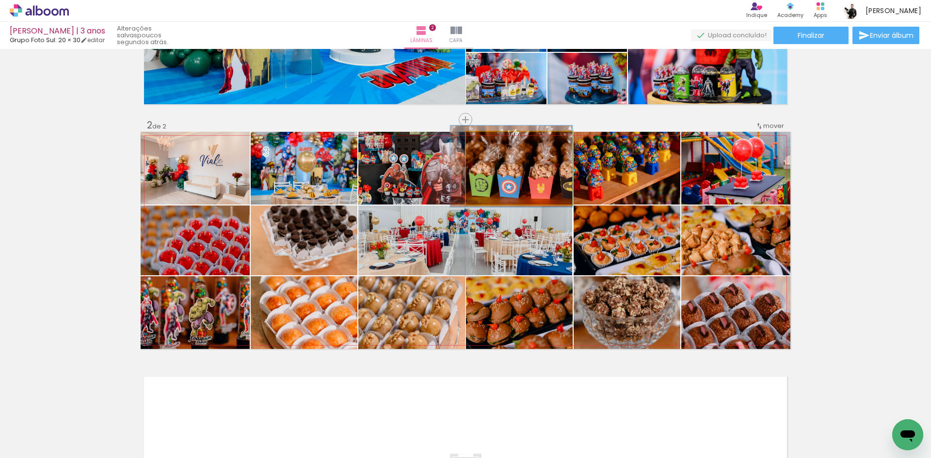
drag, startPoint x: 544, startPoint y: 188, endPoint x: 529, endPoint y: 186, distance: 15.6
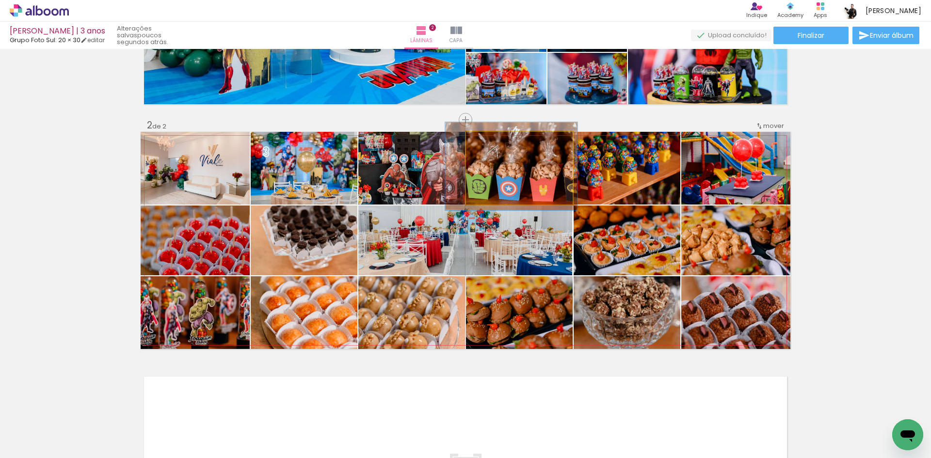
click at [496, 144] on div at bounding box center [497, 142] width 16 height 16
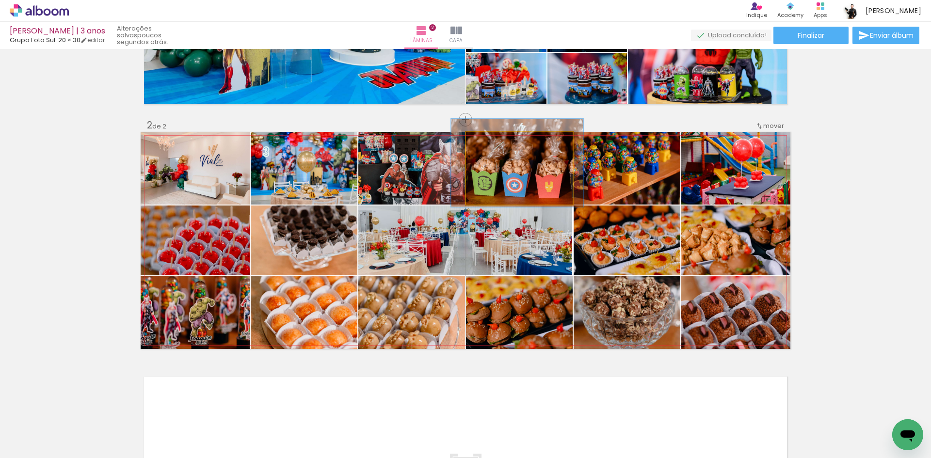
drag, startPoint x: 549, startPoint y: 182, endPoint x: 555, endPoint y: 179, distance: 6.7
type paper-slider "126"
click at [497, 143] on div at bounding box center [499, 142] width 16 height 16
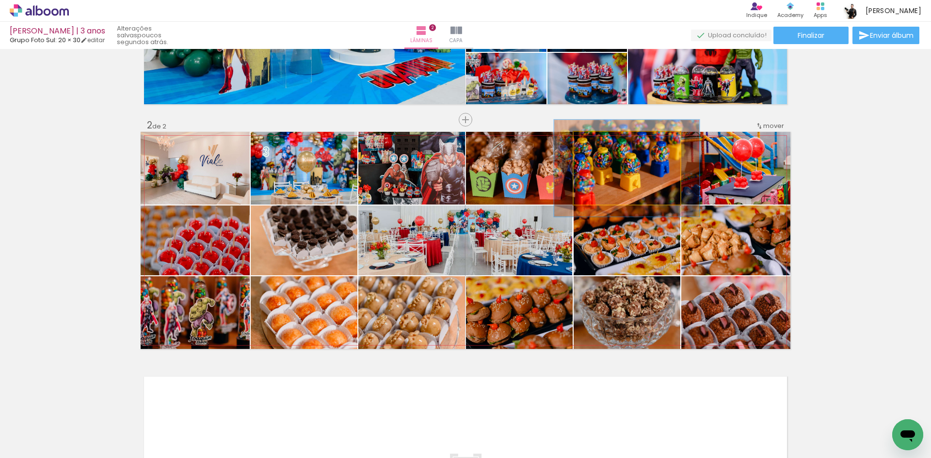
drag, startPoint x: 594, startPoint y: 140, endPoint x: 605, endPoint y: 141, distance: 11.2
click at [605, 141] on div at bounding box center [607, 142] width 9 height 9
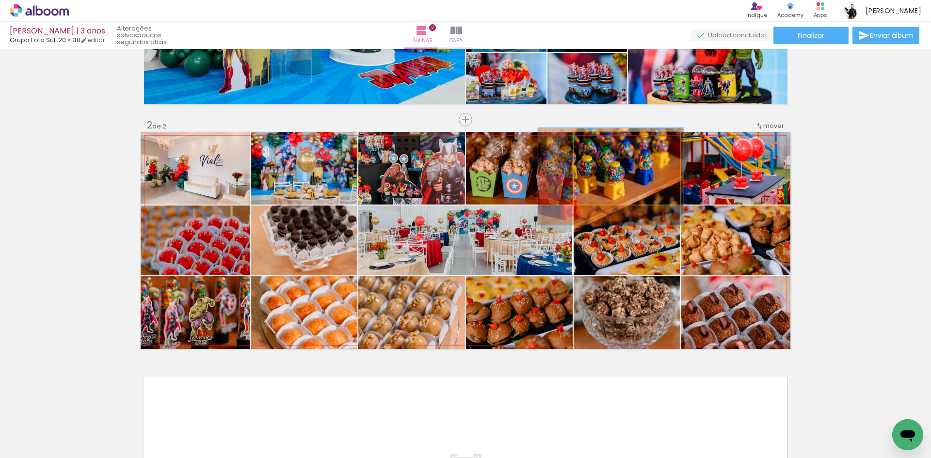
drag, startPoint x: 625, startPoint y: 174, endPoint x: 612, endPoint y: 182, distance: 15.9
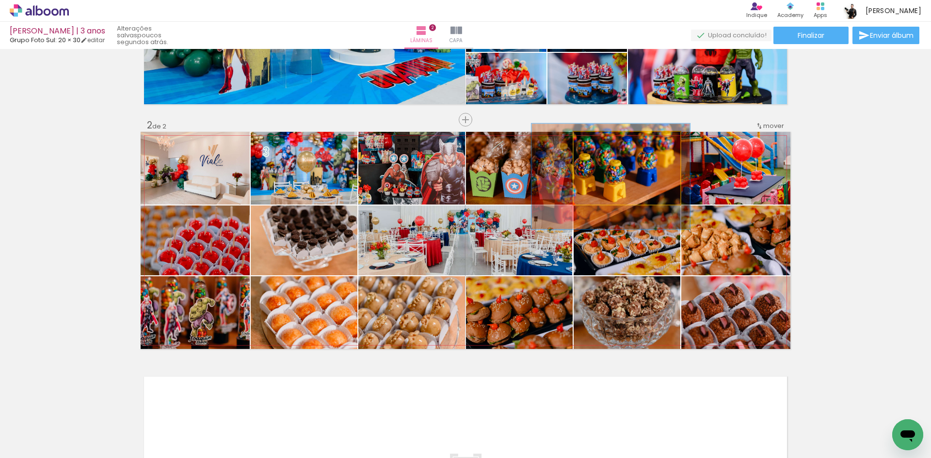
type paper-slider "145"
click at [609, 141] on div at bounding box center [613, 142] width 9 height 9
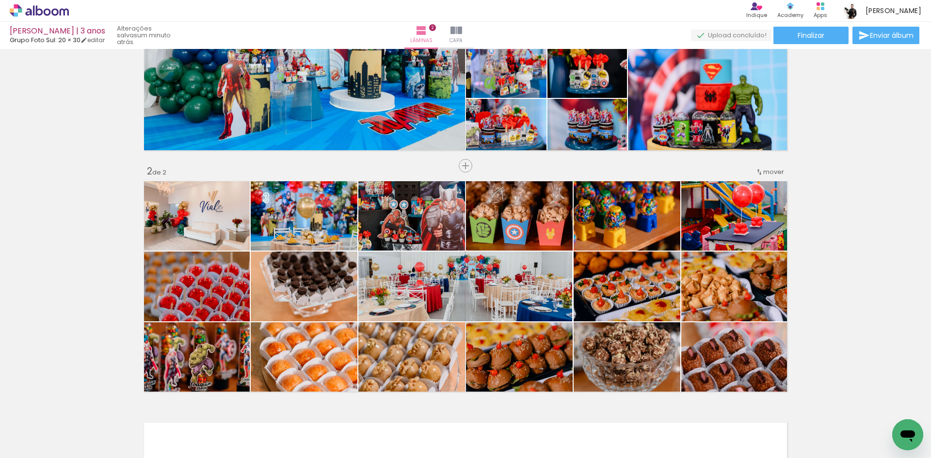
scroll to position [148, 0]
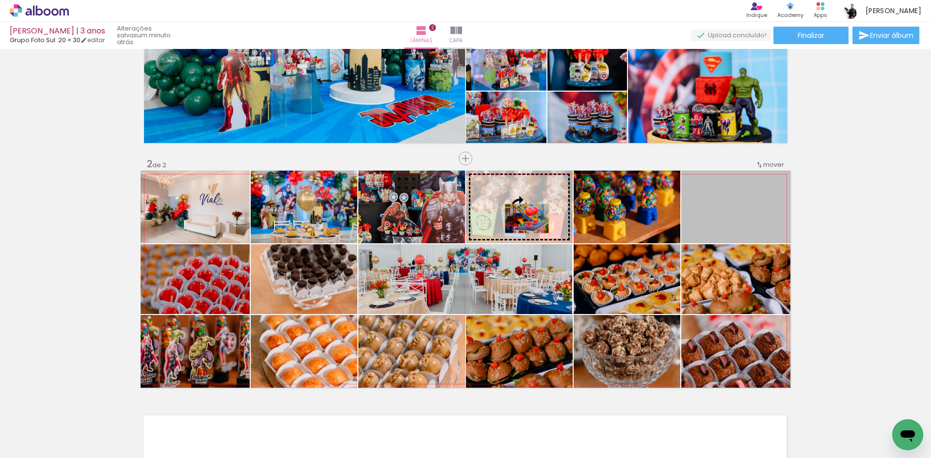
drag, startPoint x: 744, startPoint y: 218, endPoint x: 523, endPoint y: 219, distance: 221.0
click at [0, 0] on slot at bounding box center [0, 0] width 0 height 0
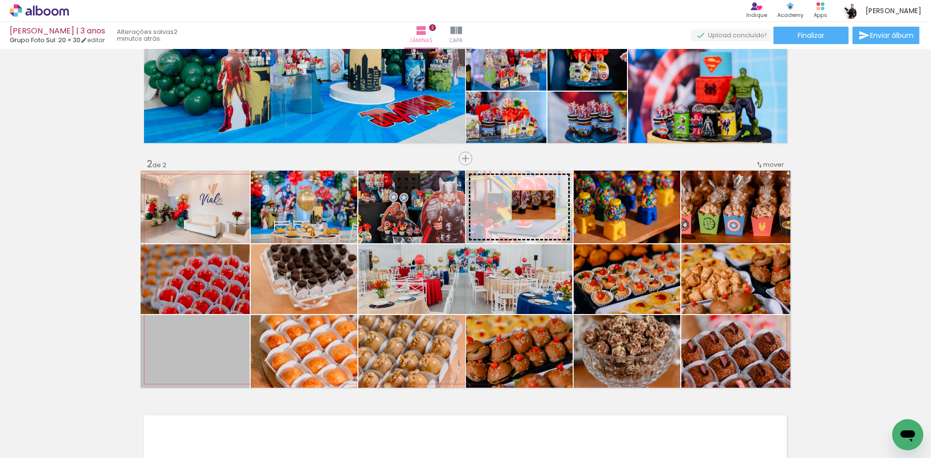
drag, startPoint x: 172, startPoint y: 356, endPoint x: 530, endPoint y: 205, distance: 388.6
click at [0, 0] on slot at bounding box center [0, 0] width 0 height 0
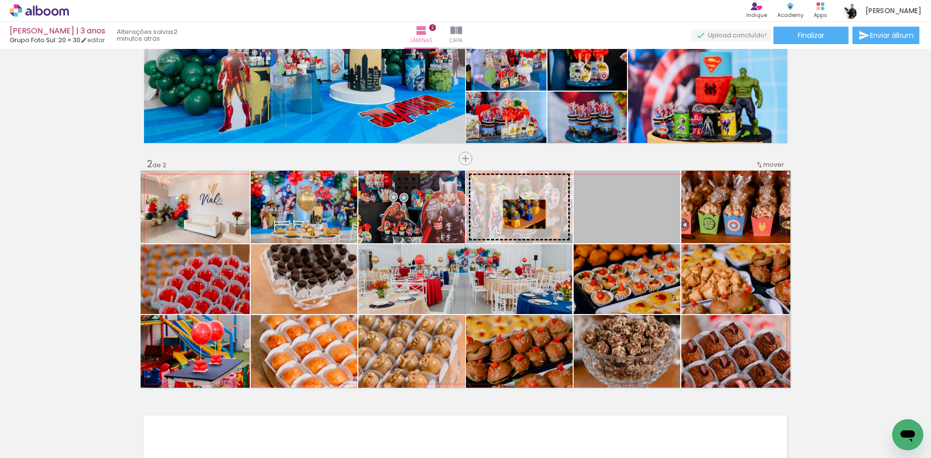
drag, startPoint x: 618, startPoint y: 214, endPoint x: 521, endPoint y: 214, distance: 96.9
click at [0, 0] on slot at bounding box center [0, 0] width 0 height 0
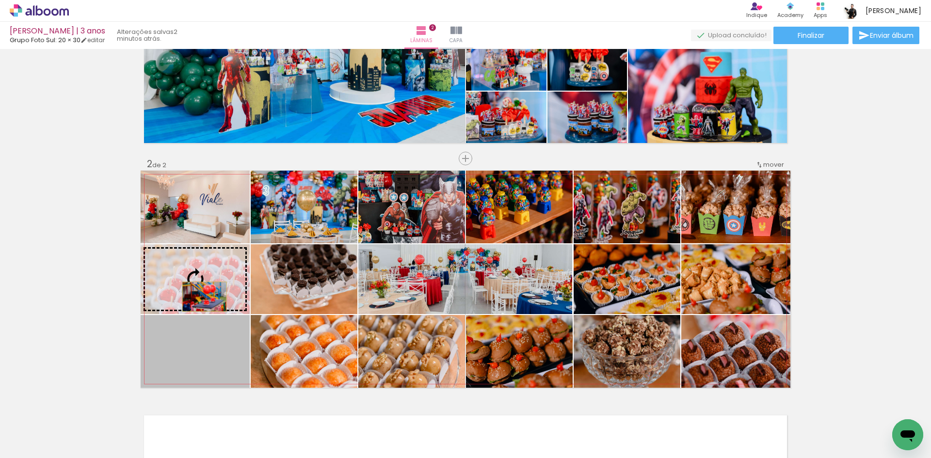
drag, startPoint x: 202, startPoint y: 352, endPoint x: 201, endPoint y: 297, distance: 55.3
click at [0, 0] on slot at bounding box center [0, 0] width 0 height 0
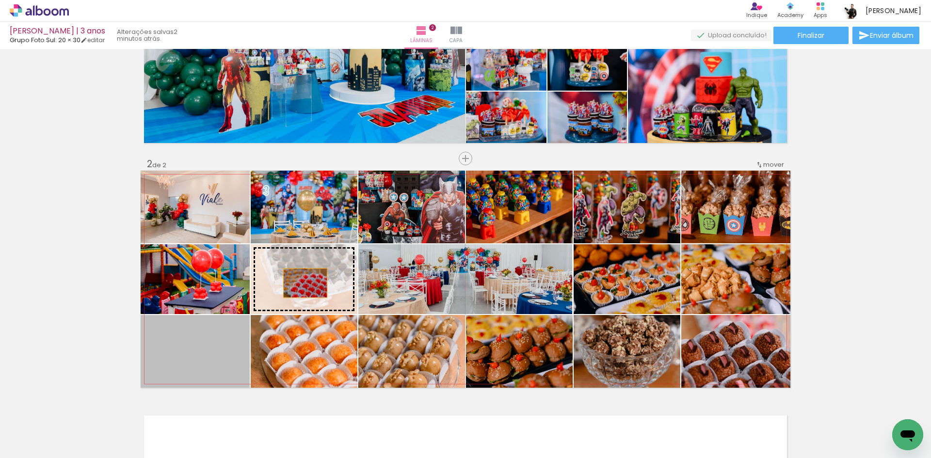
drag, startPoint x: 215, startPoint y: 356, endPoint x: 301, endPoint y: 283, distance: 112.8
click at [0, 0] on slot at bounding box center [0, 0] width 0 height 0
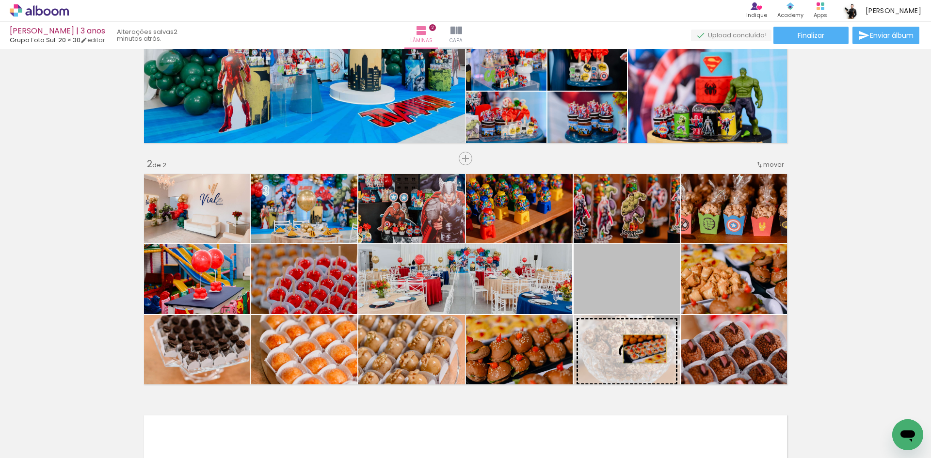
drag, startPoint x: 640, startPoint y: 295, endPoint x: 641, endPoint y: 349, distance: 54.3
click at [0, 0] on slot at bounding box center [0, 0] width 0 height 0
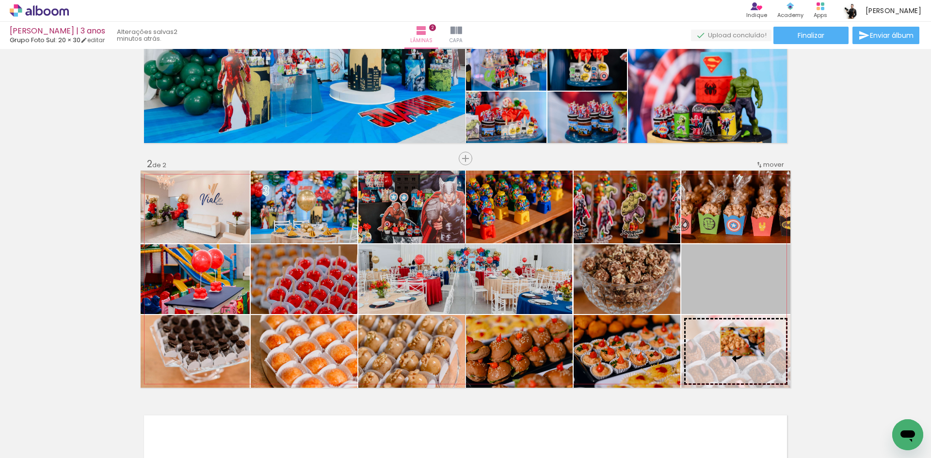
drag, startPoint x: 743, startPoint y: 290, endPoint x: 739, endPoint y: 341, distance: 51.5
click at [0, 0] on slot at bounding box center [0, 0] width 0 height 0
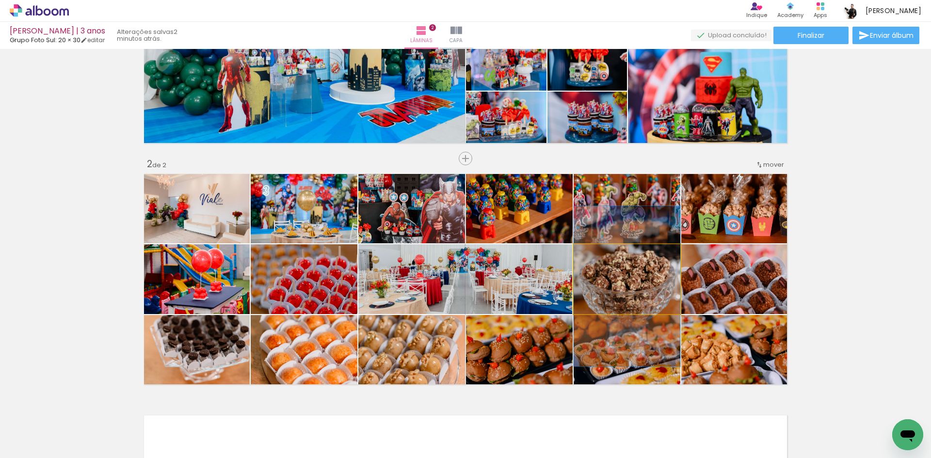
drag, startPoint x: 624, startPoint y: 284, endPoint x: 620, endPoint y: 291, distance: 8.2
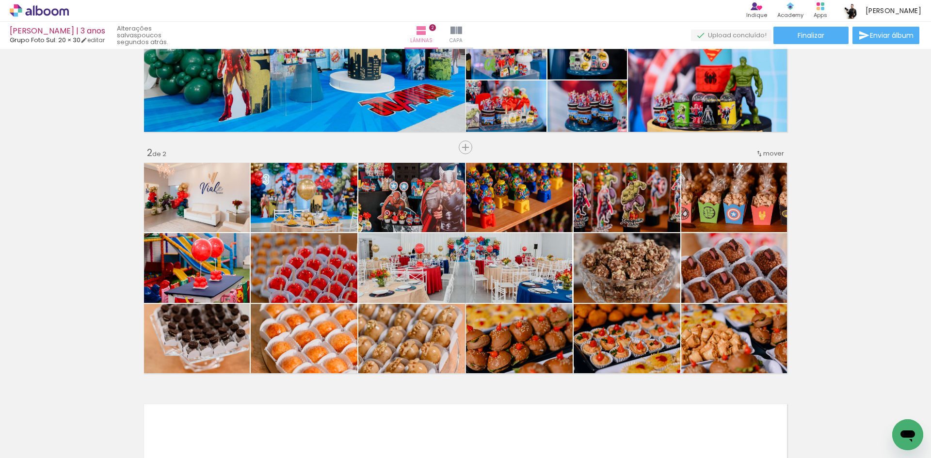
scroll to position [0, 809]
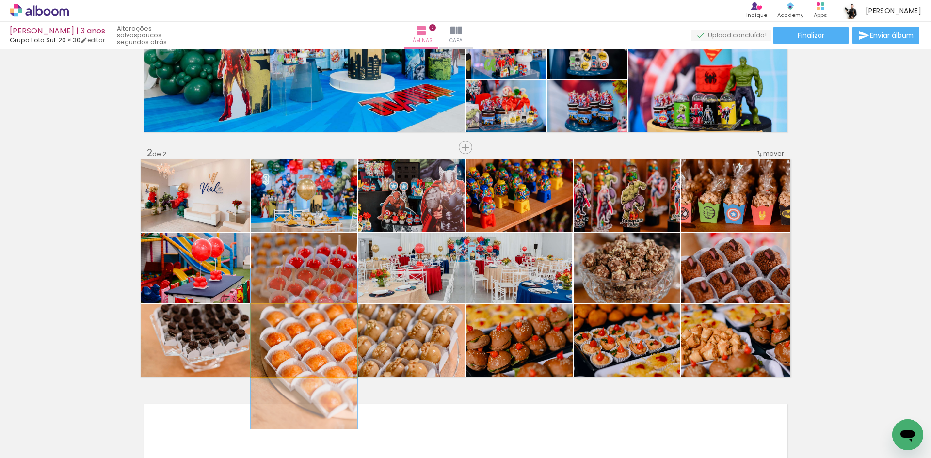
drag, startPoint x: 296, startPoint y: 353, endPoint x: 296, endPoint y: 362, distance: 8.7
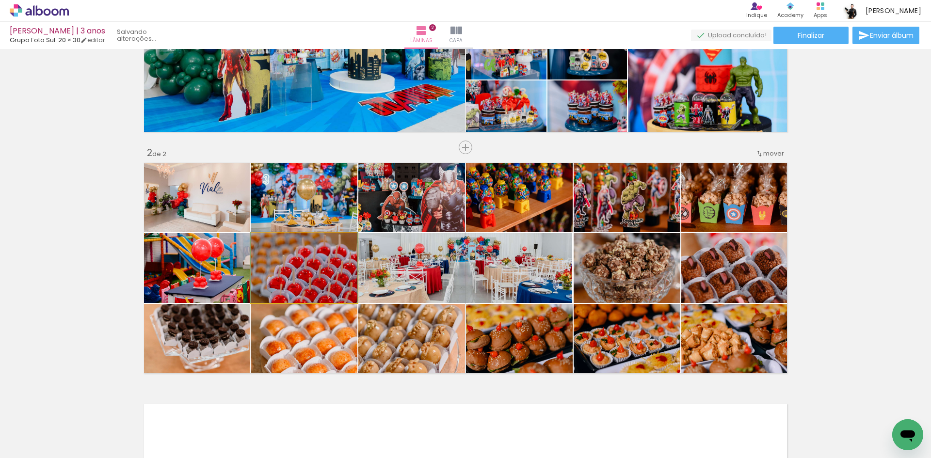
drag, startPoint x: 310, startPoint y: 284, endPoint x: 299, endPoint y: 276, distance: 14.3
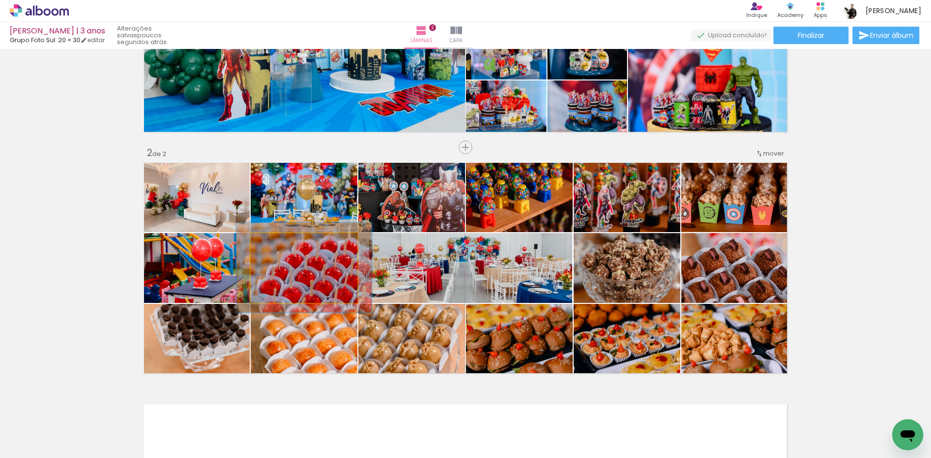
drag, startPoint x: 274, startPoint y: 242, endPoint x: 284, endPoint y: 242, distance: 9.7
type paper-slider "130"
click at [284, 242] on div at bounding box center [283, 244] width 16 height 16
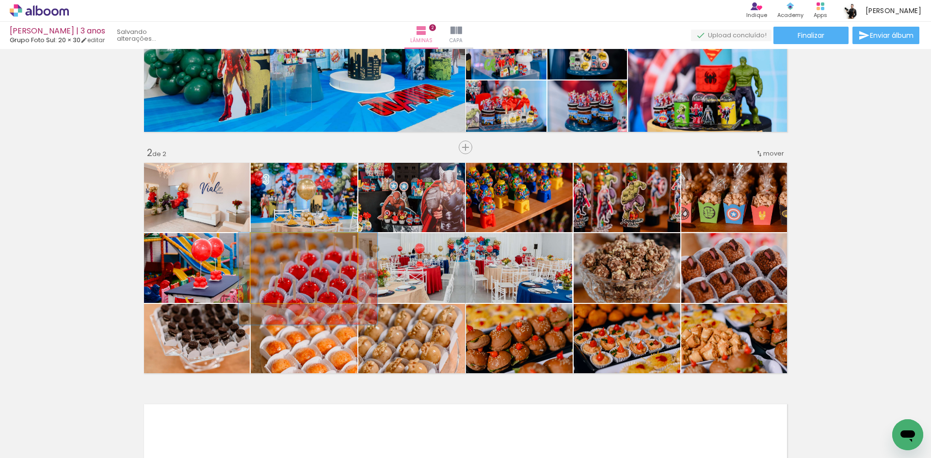
drag, startPoint x: 308, startPoint y: 270, endPoint x: 312, endPoint y: 282, distance: 12.3
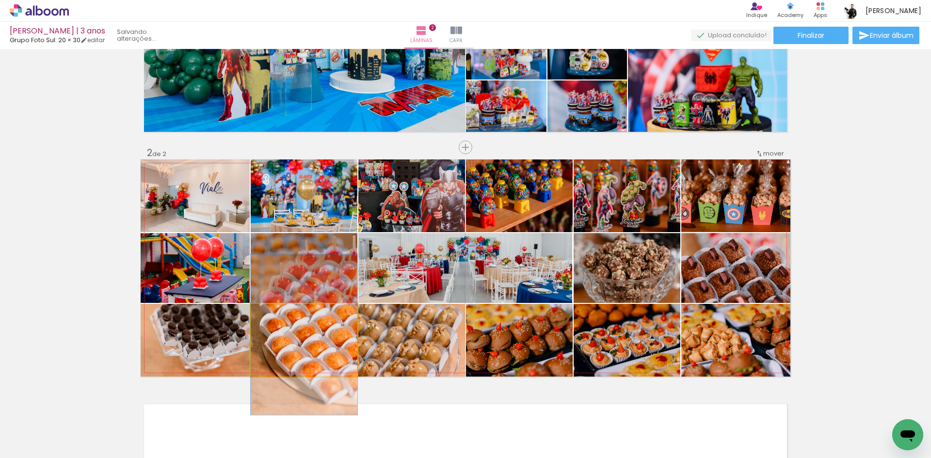
drag, startPoint x: 306, startPoint y: 351, endPoint x: 307, endPoint y: 328, distance: 22.8
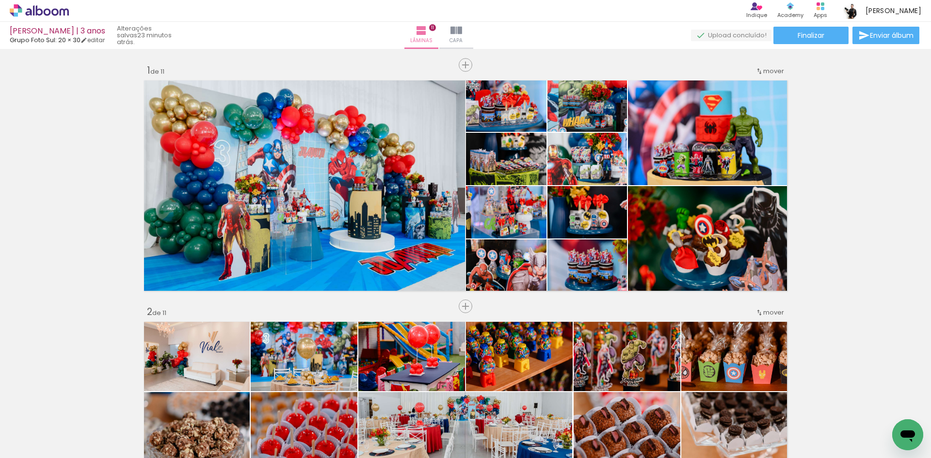
scroll to position [0, 2667]
